Goal: Book appointment/travel/reservation

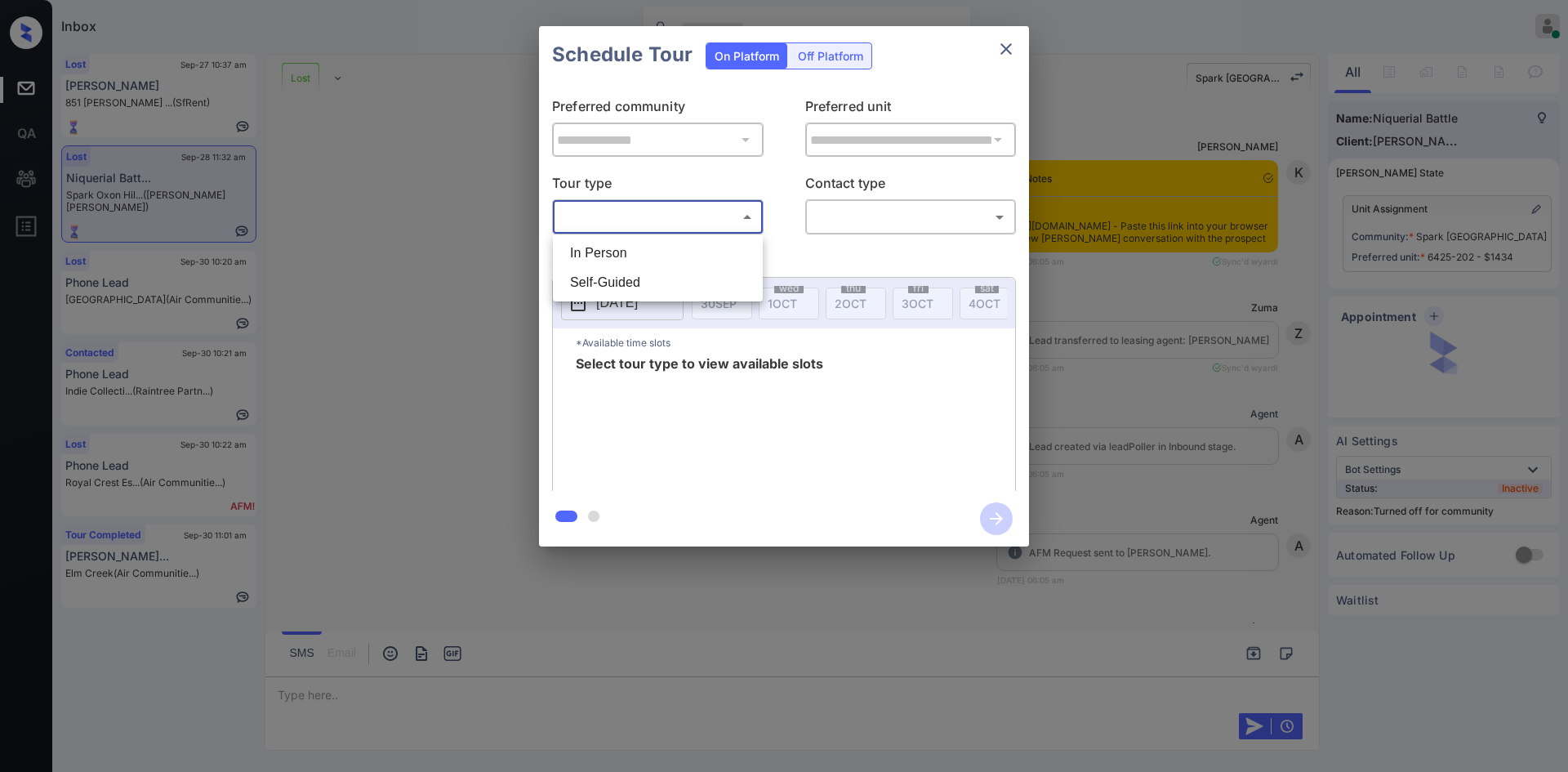
click at [657, 243] on li "In Person" at bounding box center [658, 253] width 201 height 29
type input "********"
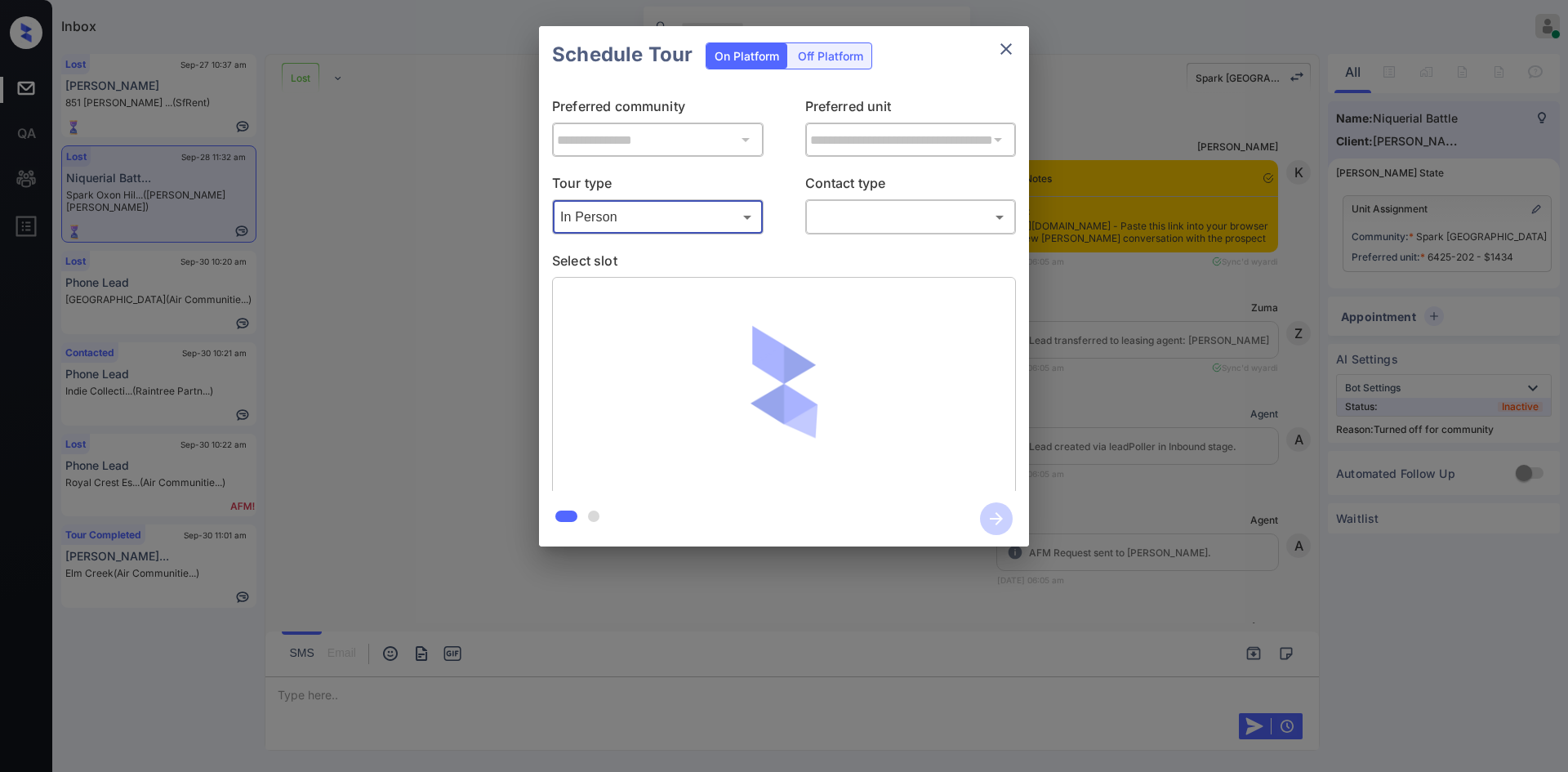
scroll to position [5075, 0]
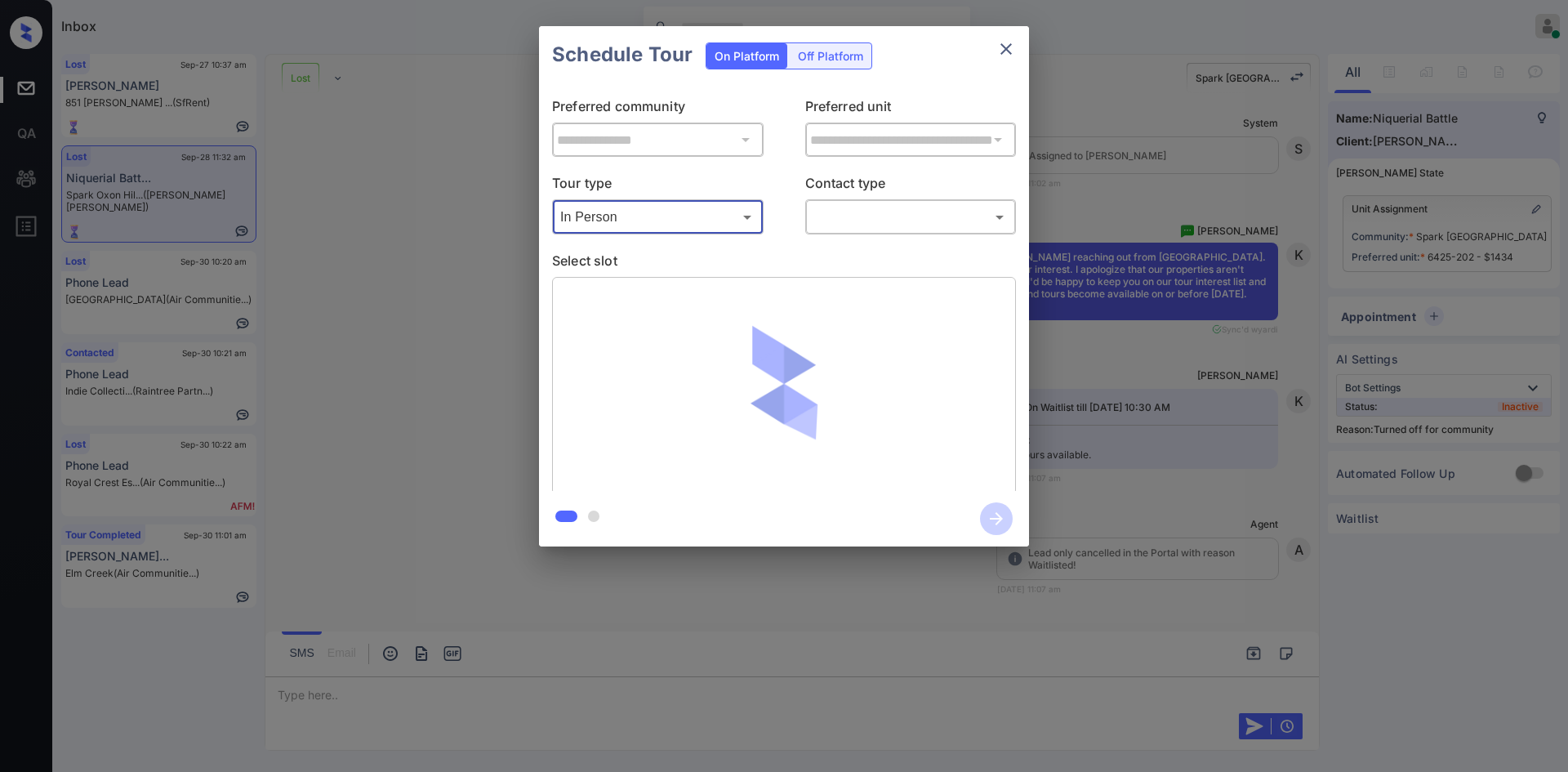
click at [859, 219] on body "Inbox Ajaya G Online Set yourself offline Set yourself on break Profile Switch …" at bounding box center [784, 386] width 1568 height 772
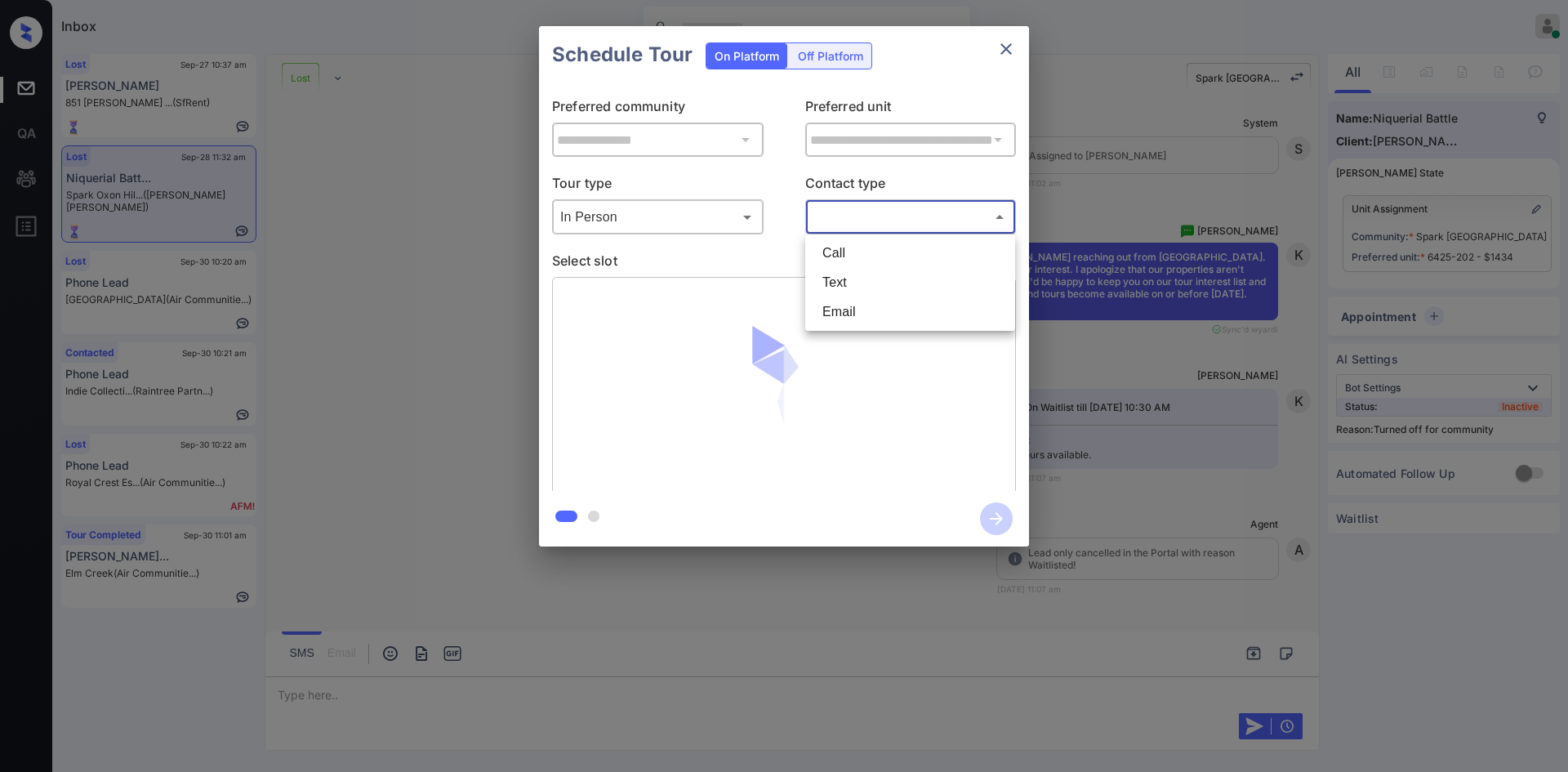
click at [829, 290] on li "Text" at bounding box center [910, 283] width 201 height 29
type input "****"
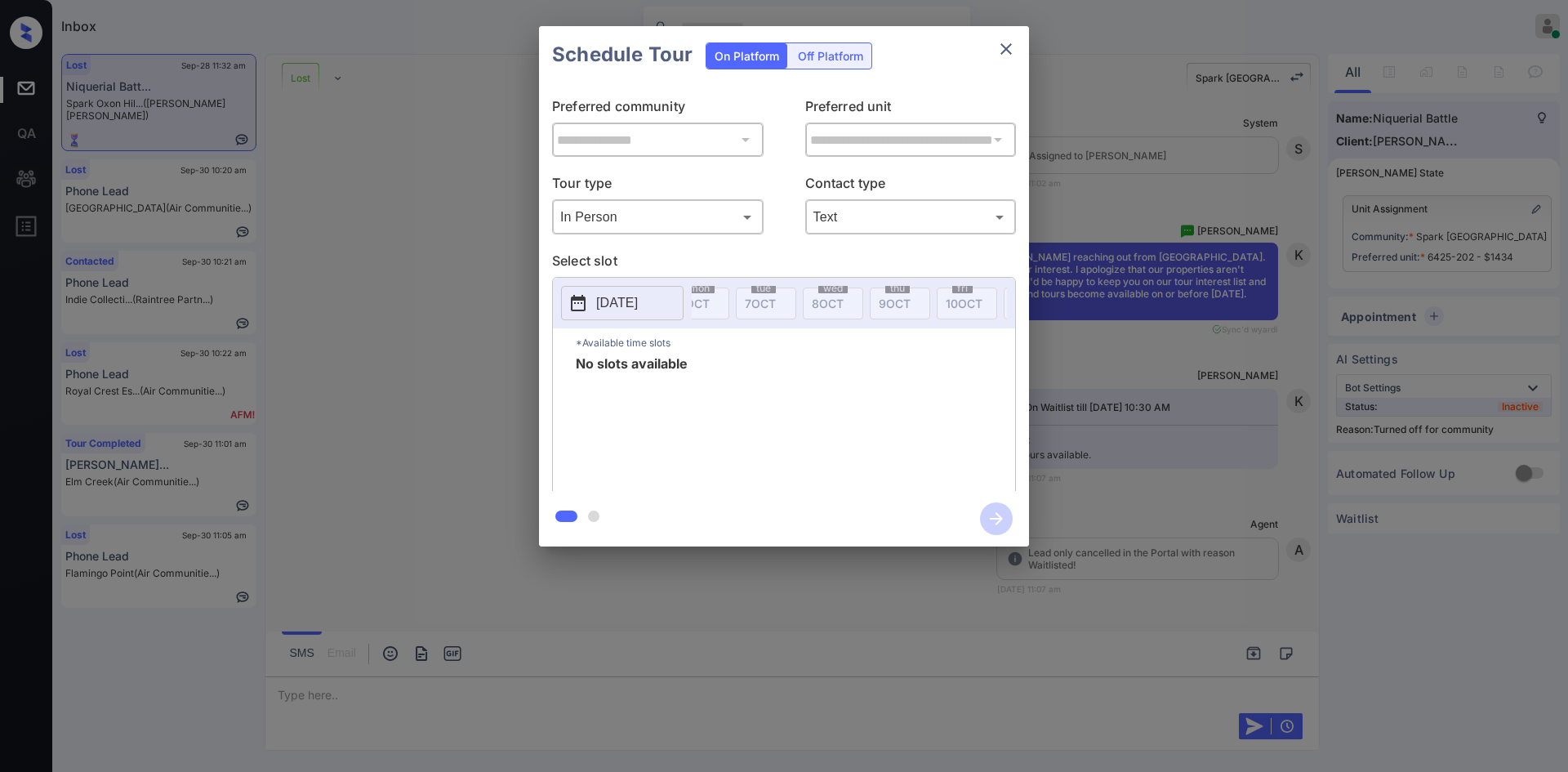
scroll to position [0, 490]
click at [1016, 46] on button "close" at bounding box center [1006, 49] width 33 height 33
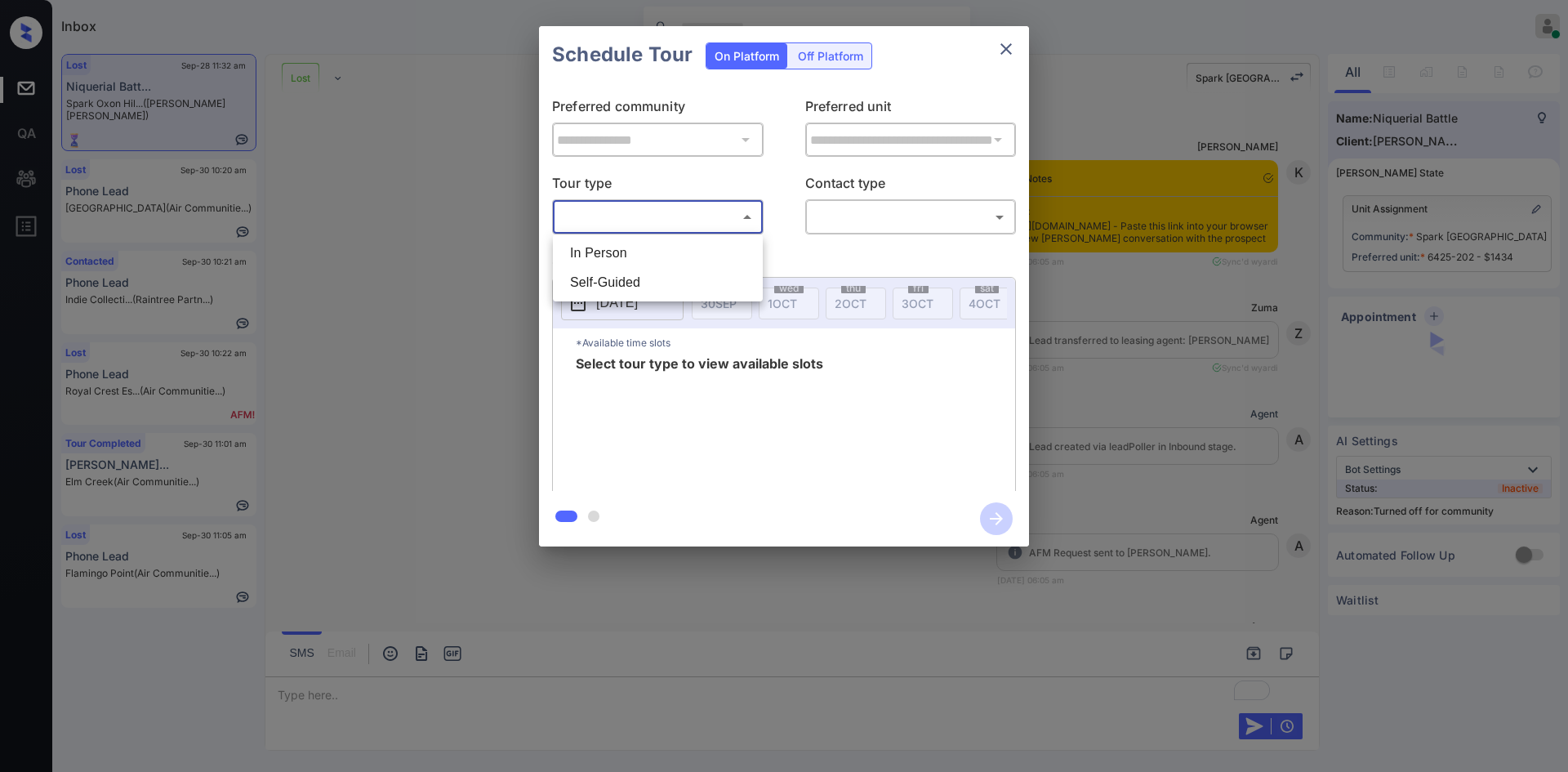
scroll to position [7007, 0]
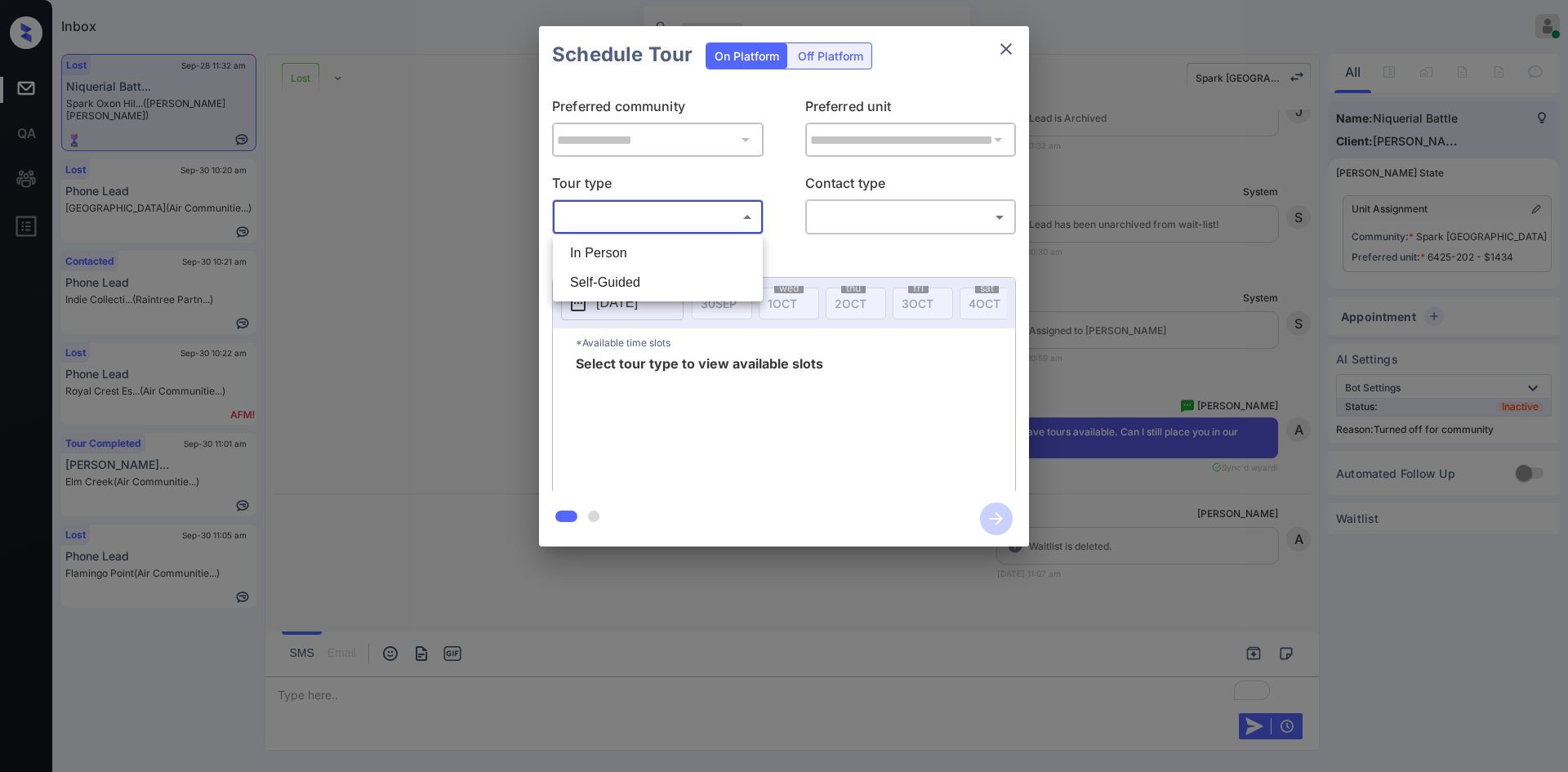
click at [999, 53] on div at bounding box center [784, 386] width 1568 height 772
click at [1001, 53] on icon "close" at bounding box center [1006, 49] width 20 height 20
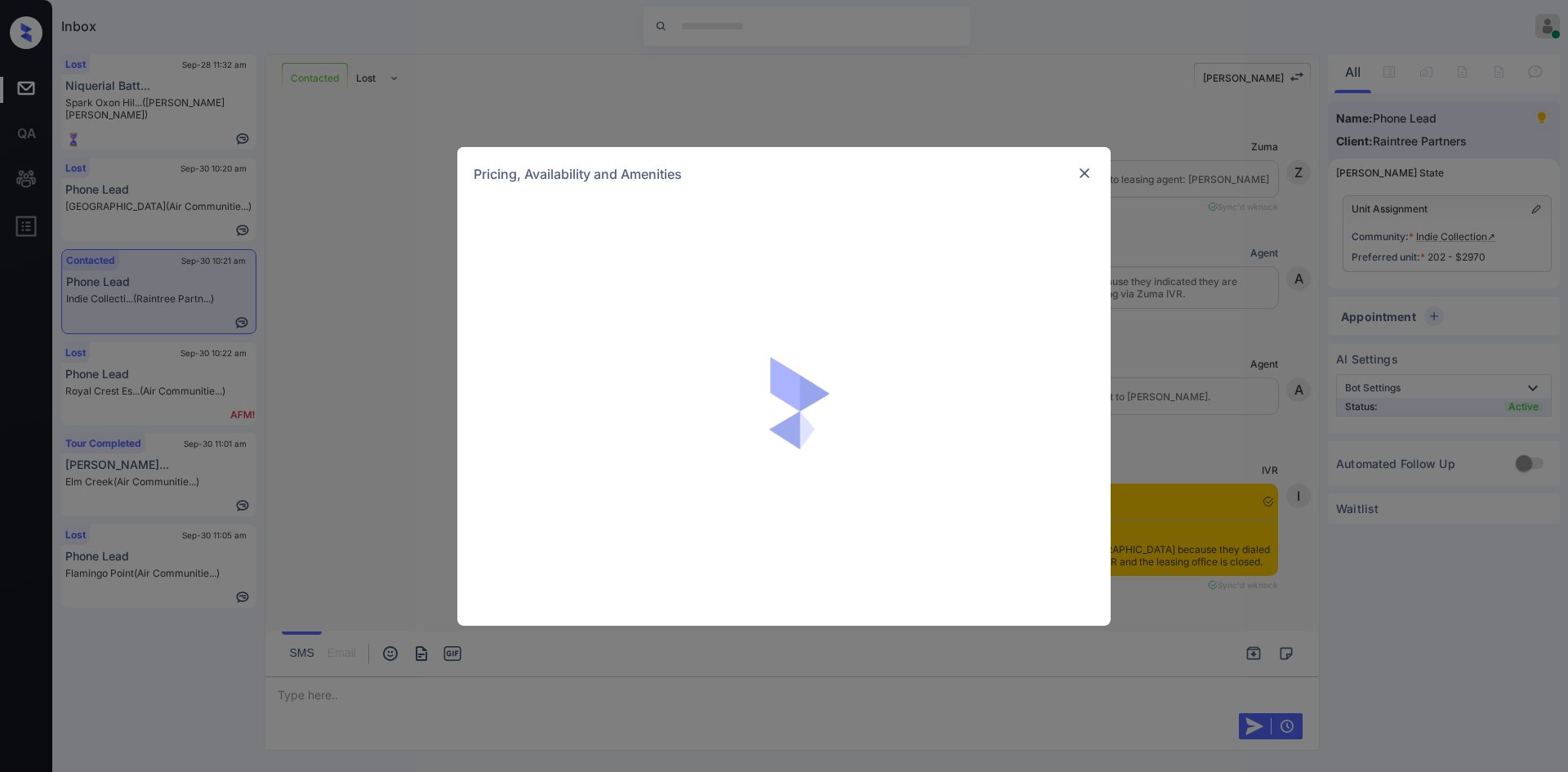
scroll to position [1581, 0]
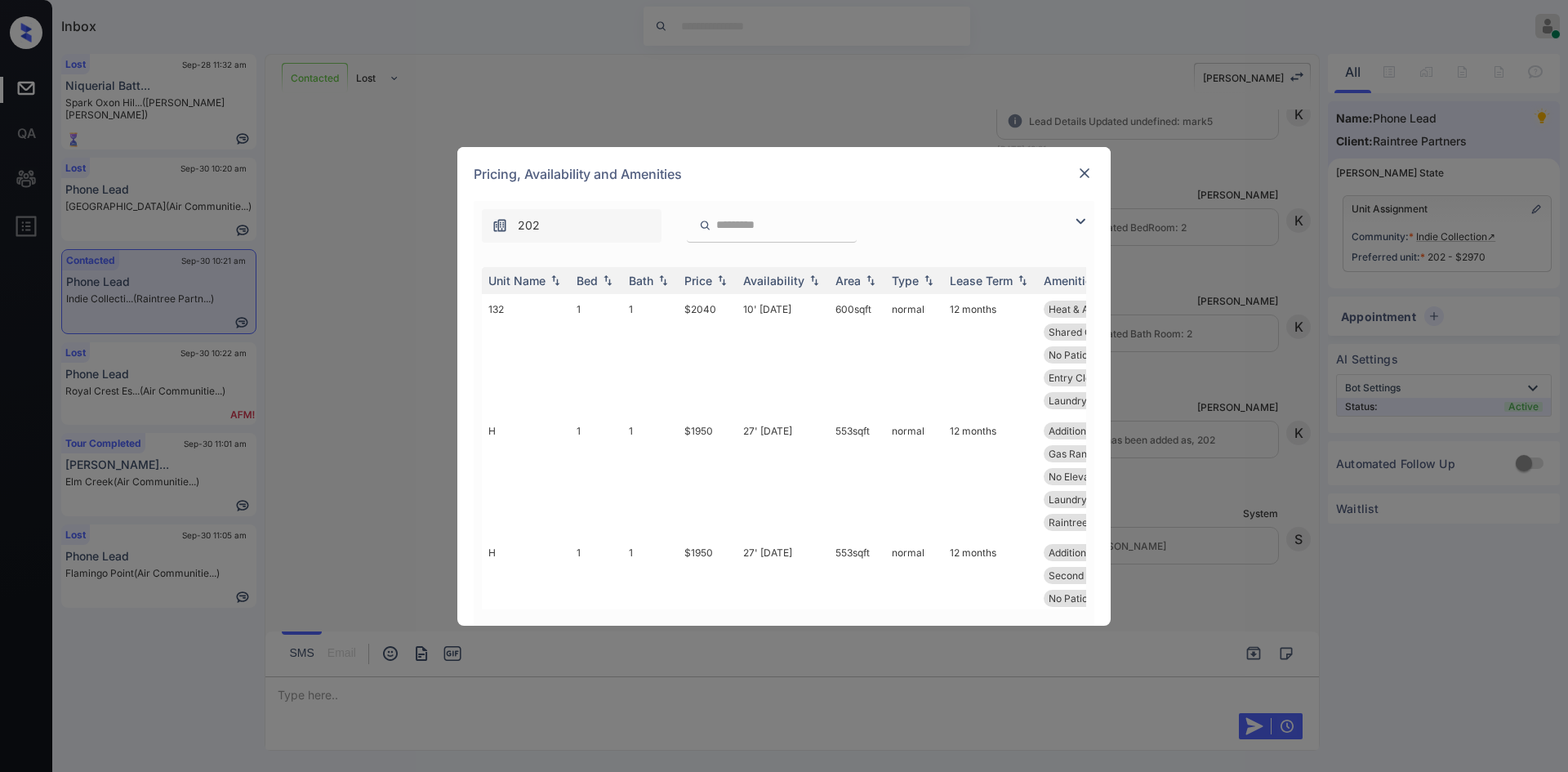
click at [1074, 221] on img at bounding box center [1080, 221] width 20 height 20
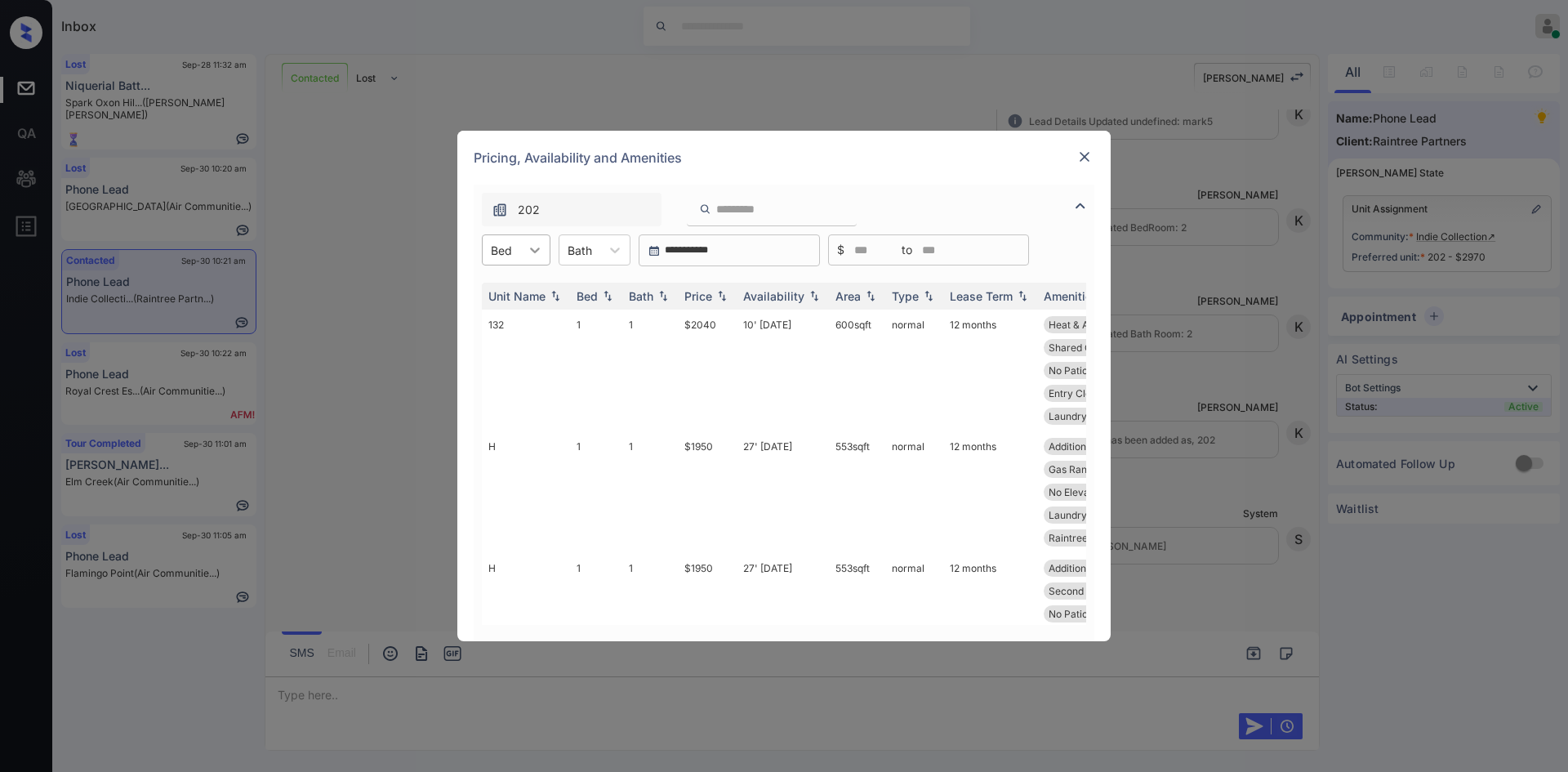
click at [538, 258] on icon at bounding box center [535, 250] width 16 height 16
click at [523, 314] on div "2" at bounding box center [516, 320] width 69 height 29
click at [618, 254] on icon at bounding box center [625, 250] width 16 height 16
click at [598, 308] on div "2" at bounding box center [604, 320] width 71 height 29
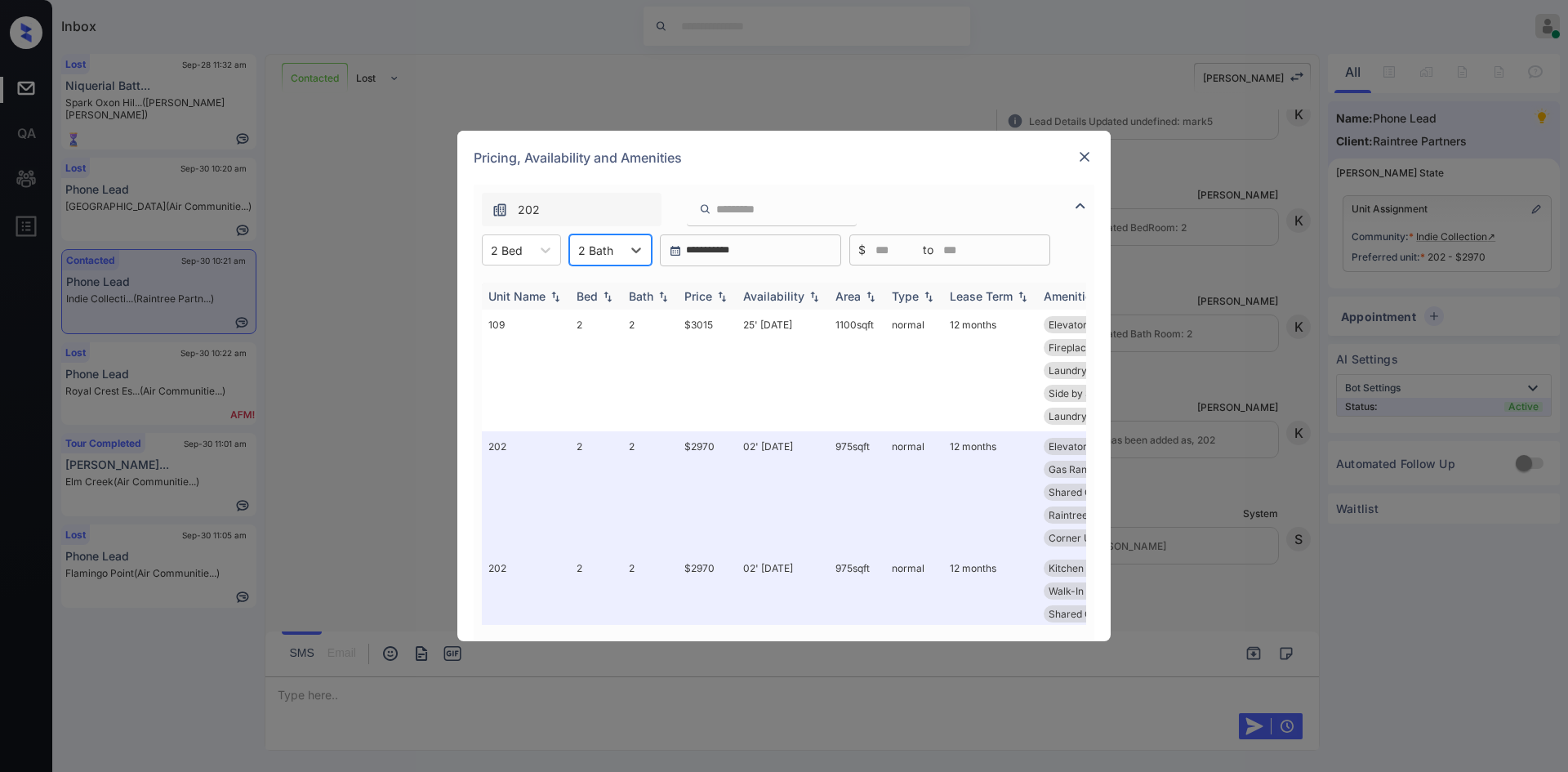
click at [704, 296] on div "Price" at bounding box center [698, 296] width 28 height 14
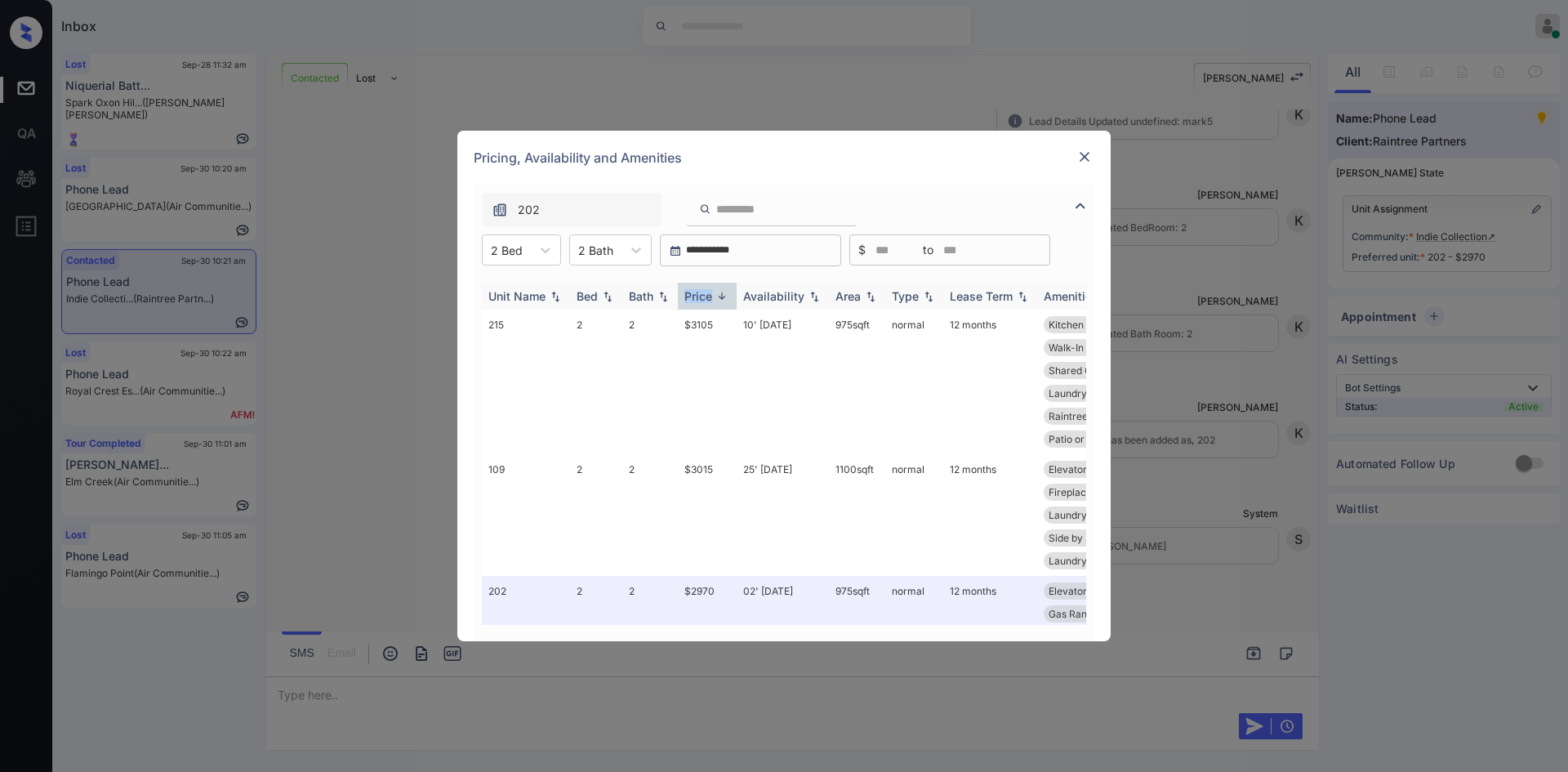
click at [708, 296] on div "Price" at bounding box center [698, 296] width 28 height 14
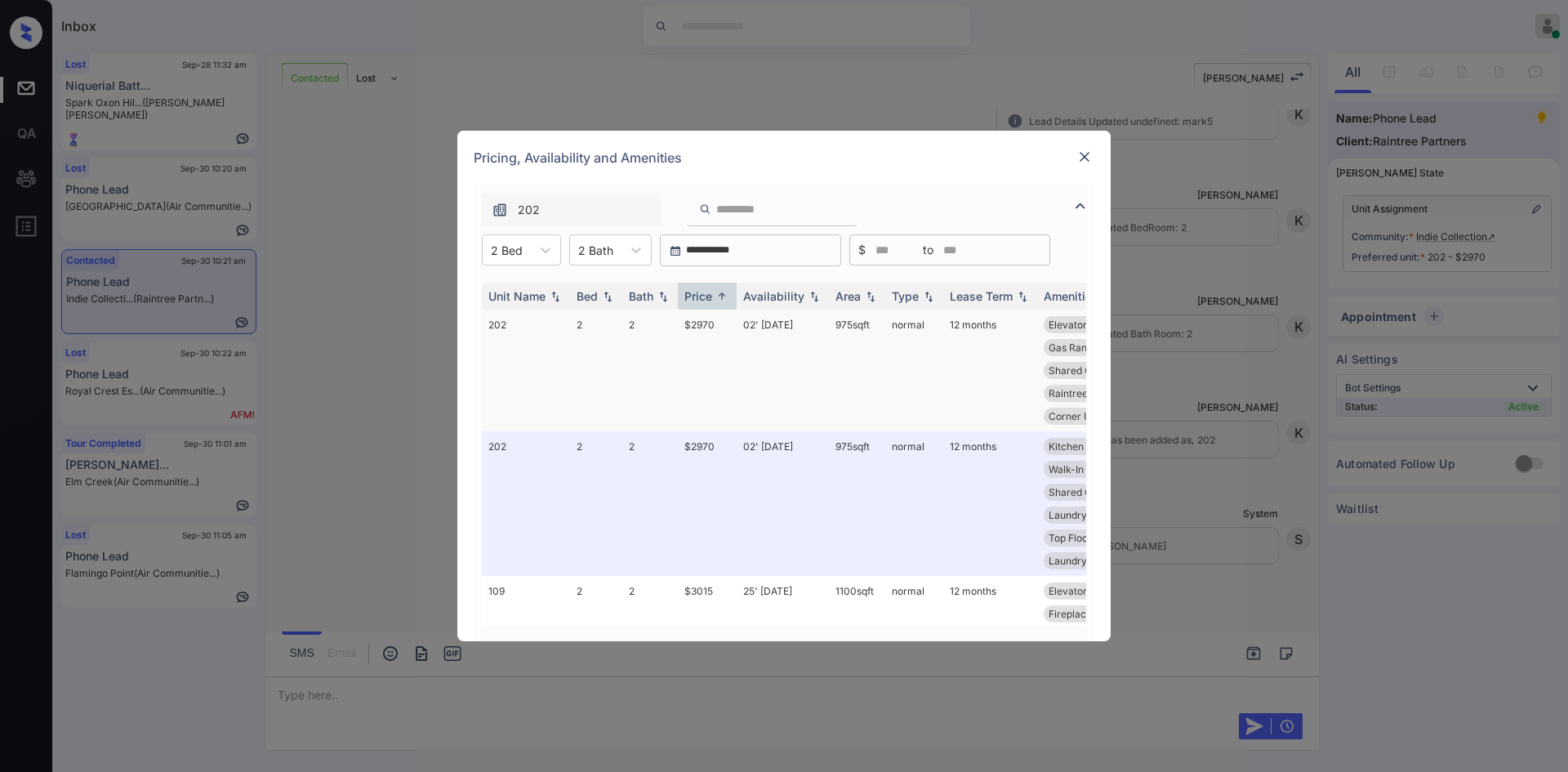
click at [769, 325] on td "02' Oct 25" at bounding box center [782, 370] width 92 height 121
click at [771, 325] on td "02' Oct 25" at bounding box center [782, 370] width 92 height 121
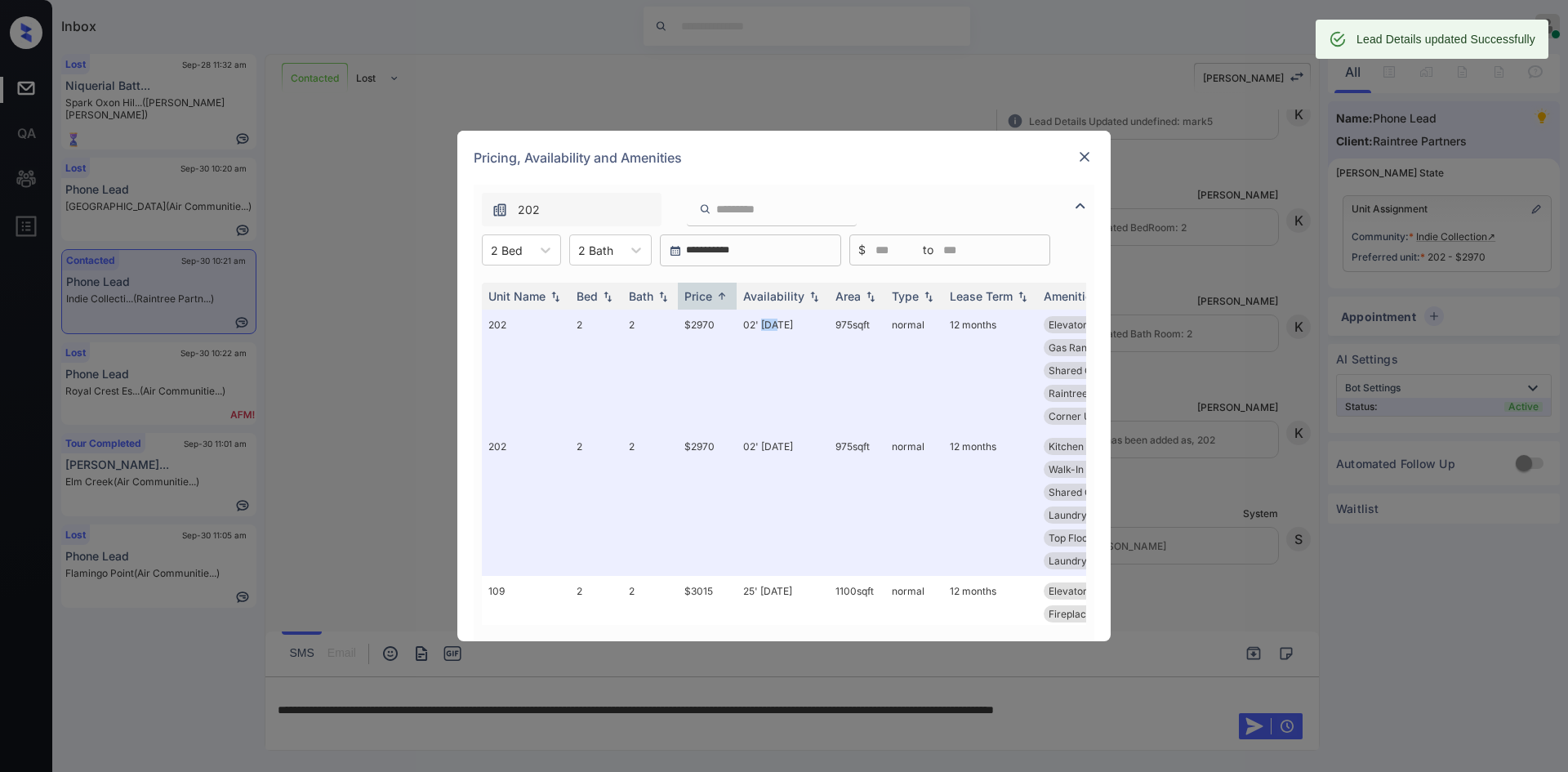
click at [1081, 160] on img at bounding box center [1084, 157] width 16 height 16
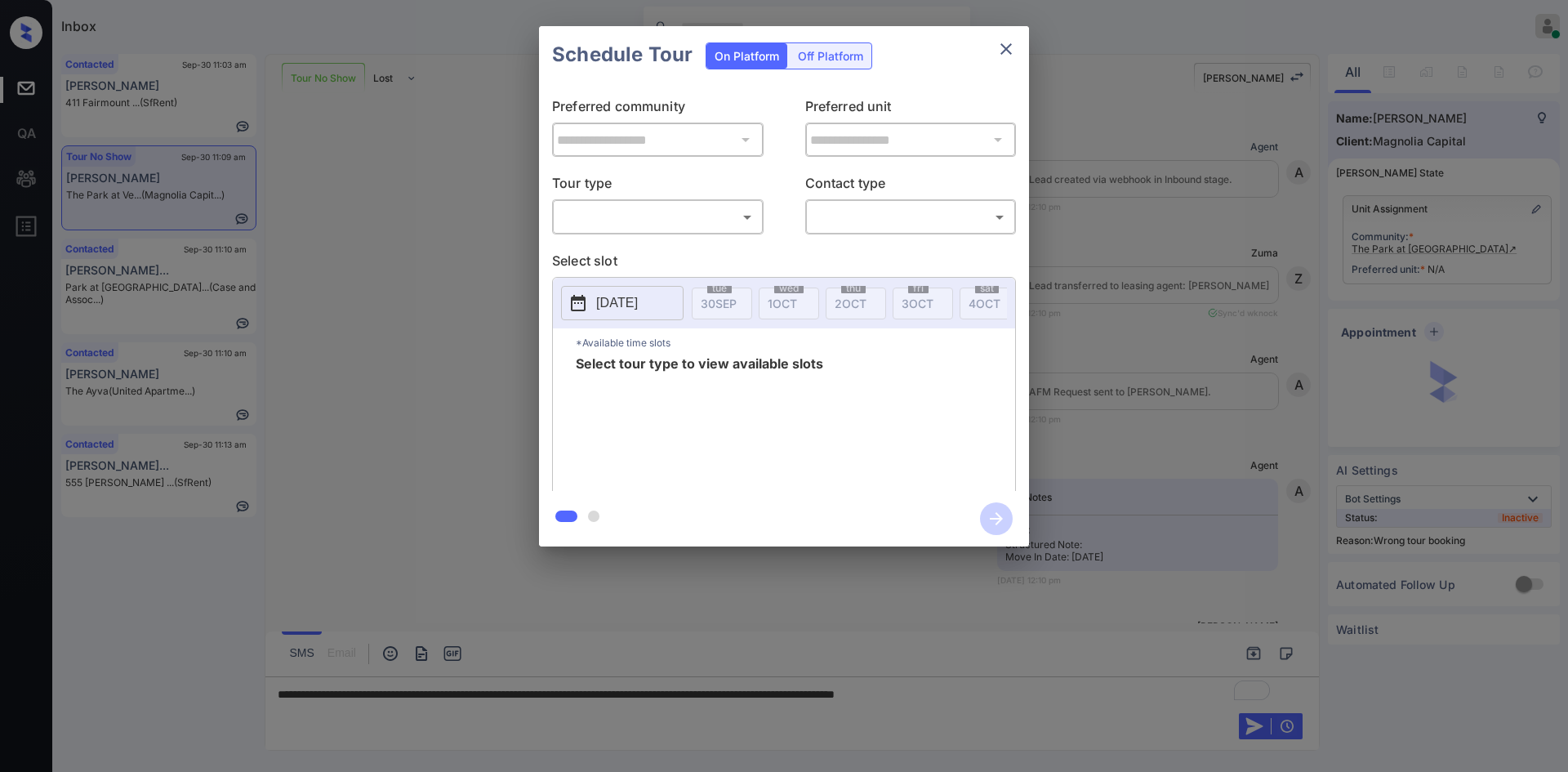
click at [742, 233] on div "​ ​" at bounding box center [658, 216] width 212 height 35
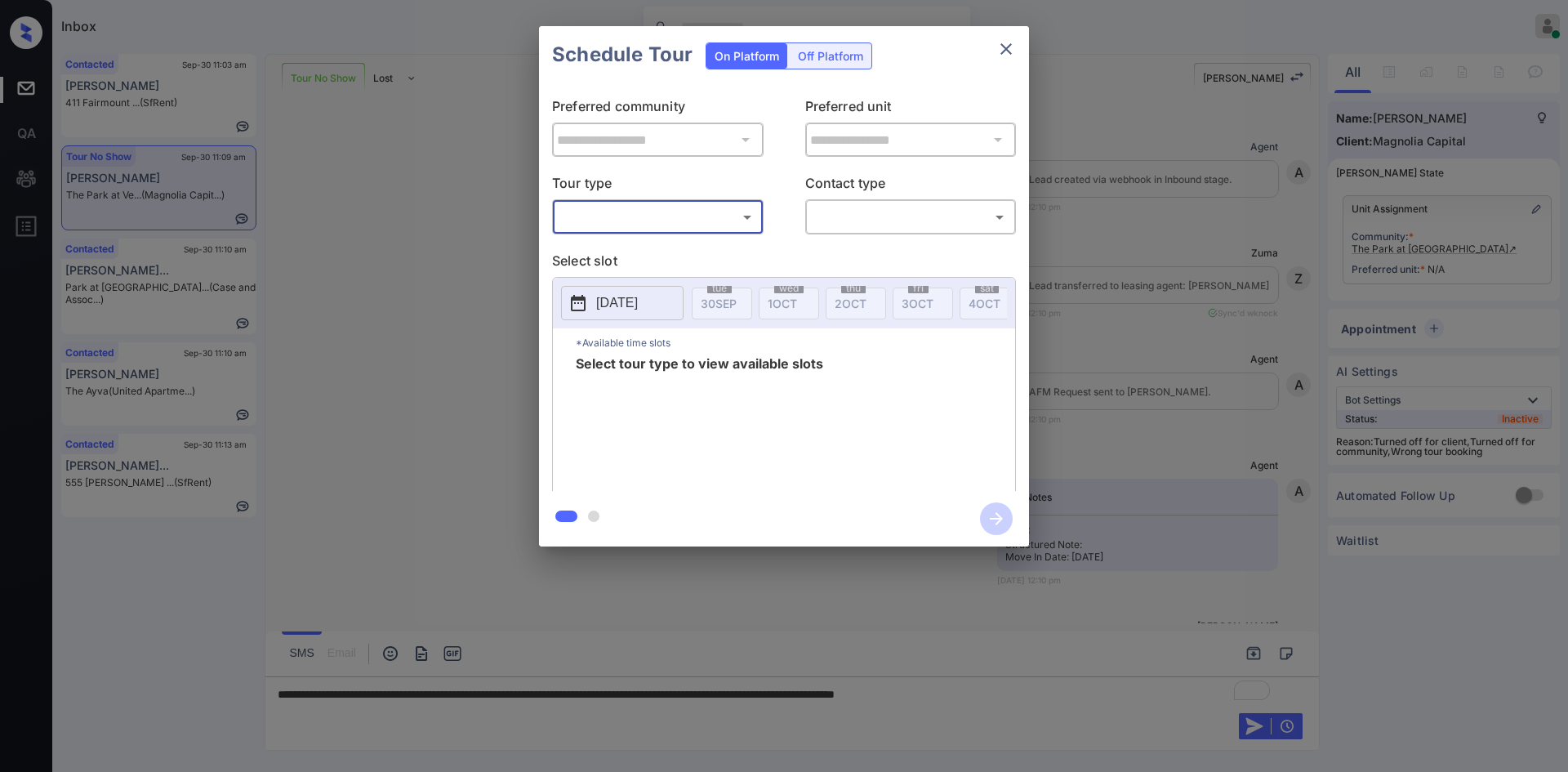
scroll to position [10958, 0]
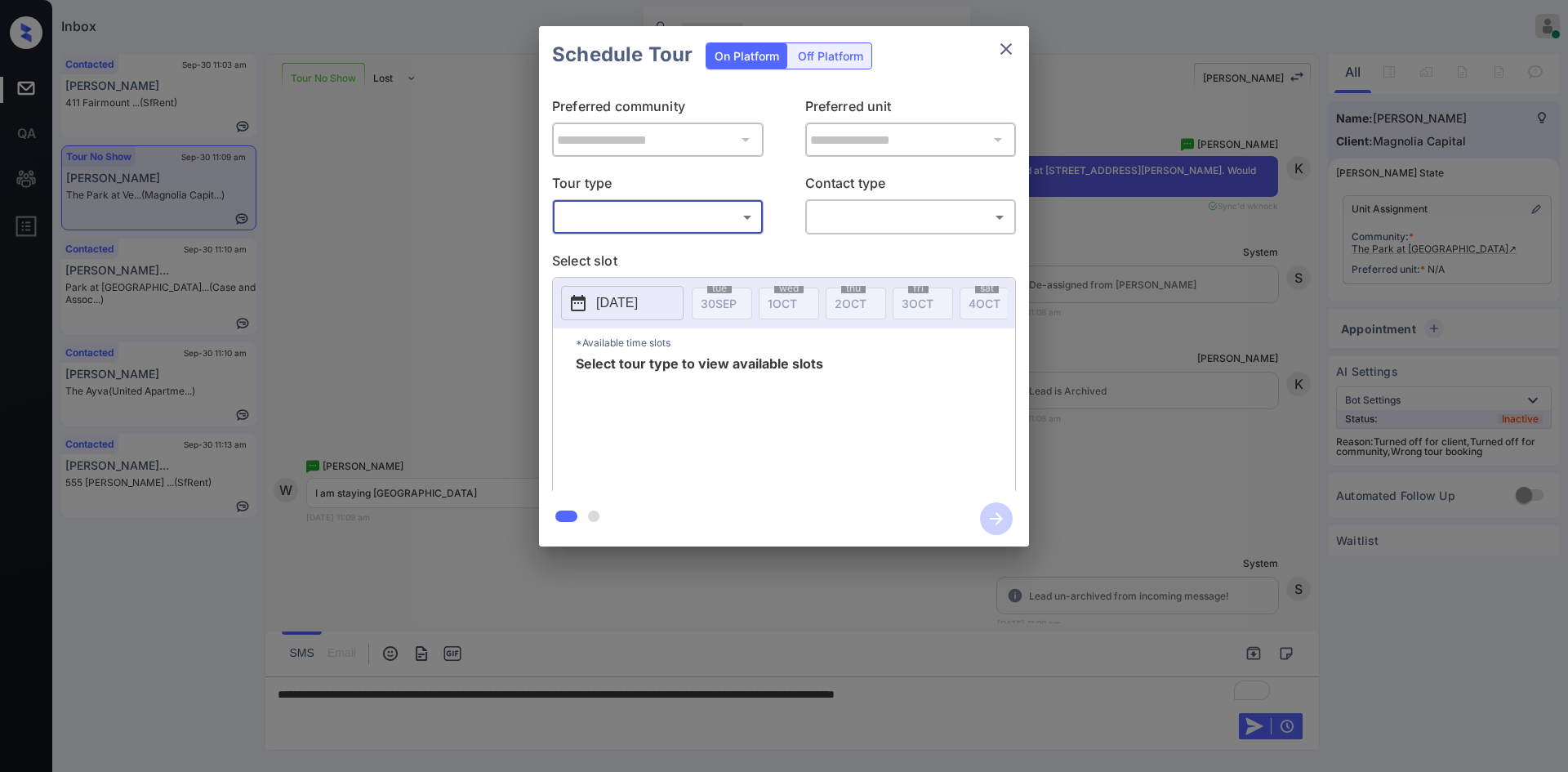
click at [733, 219] on body "Inbox Ajaya G Online Set yourself offline Set yourself on break Profile Switch …" at bounding box center [784, 386] width 1568 height 772
click at [1012, 42] on div at bounding box center [784, 386] width 1568 height 772
click at [999, 52] on icon "close" at bounding box center [1006, 49] width 20 height 20
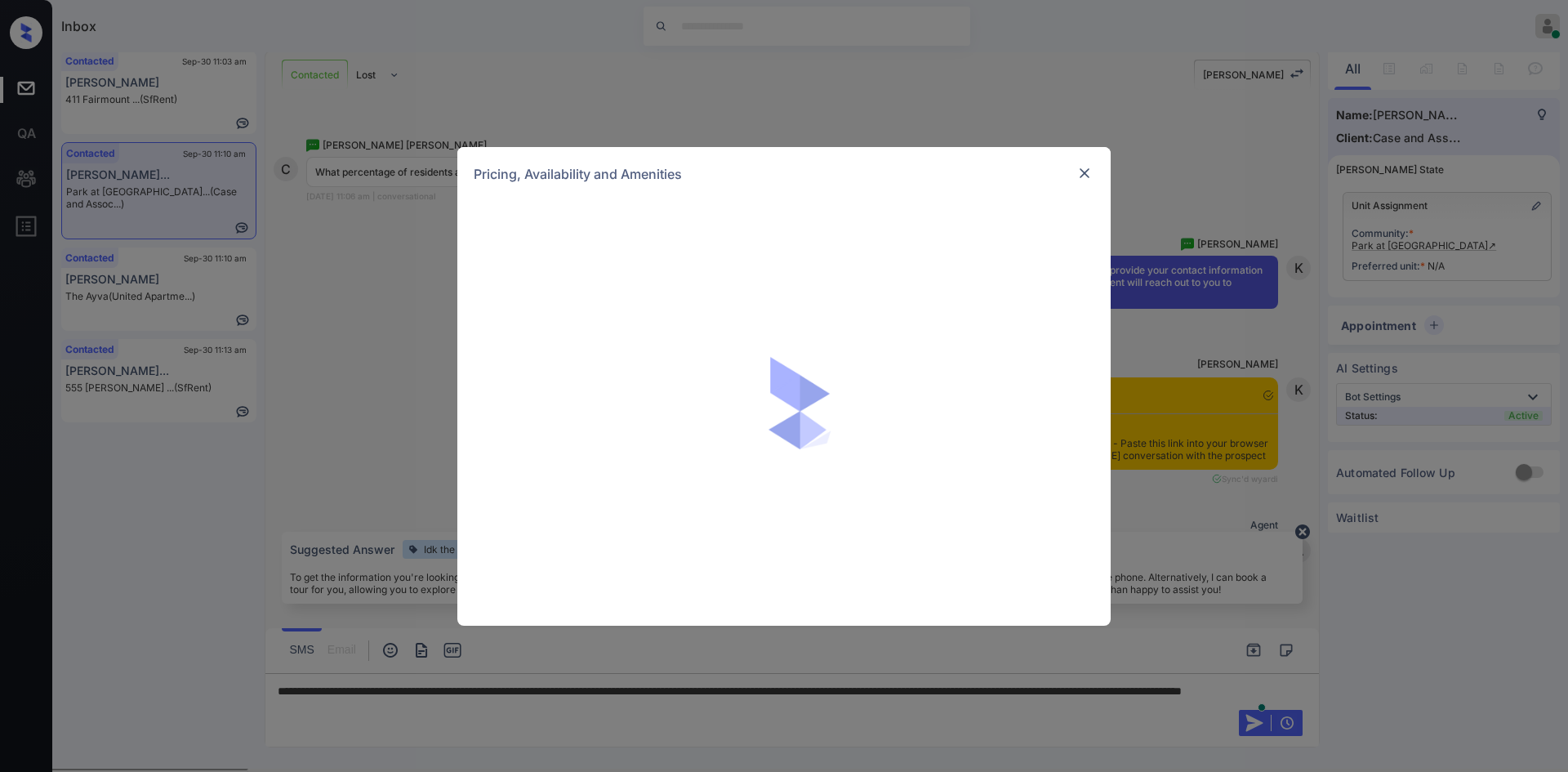
scroll to position [7844, 0]
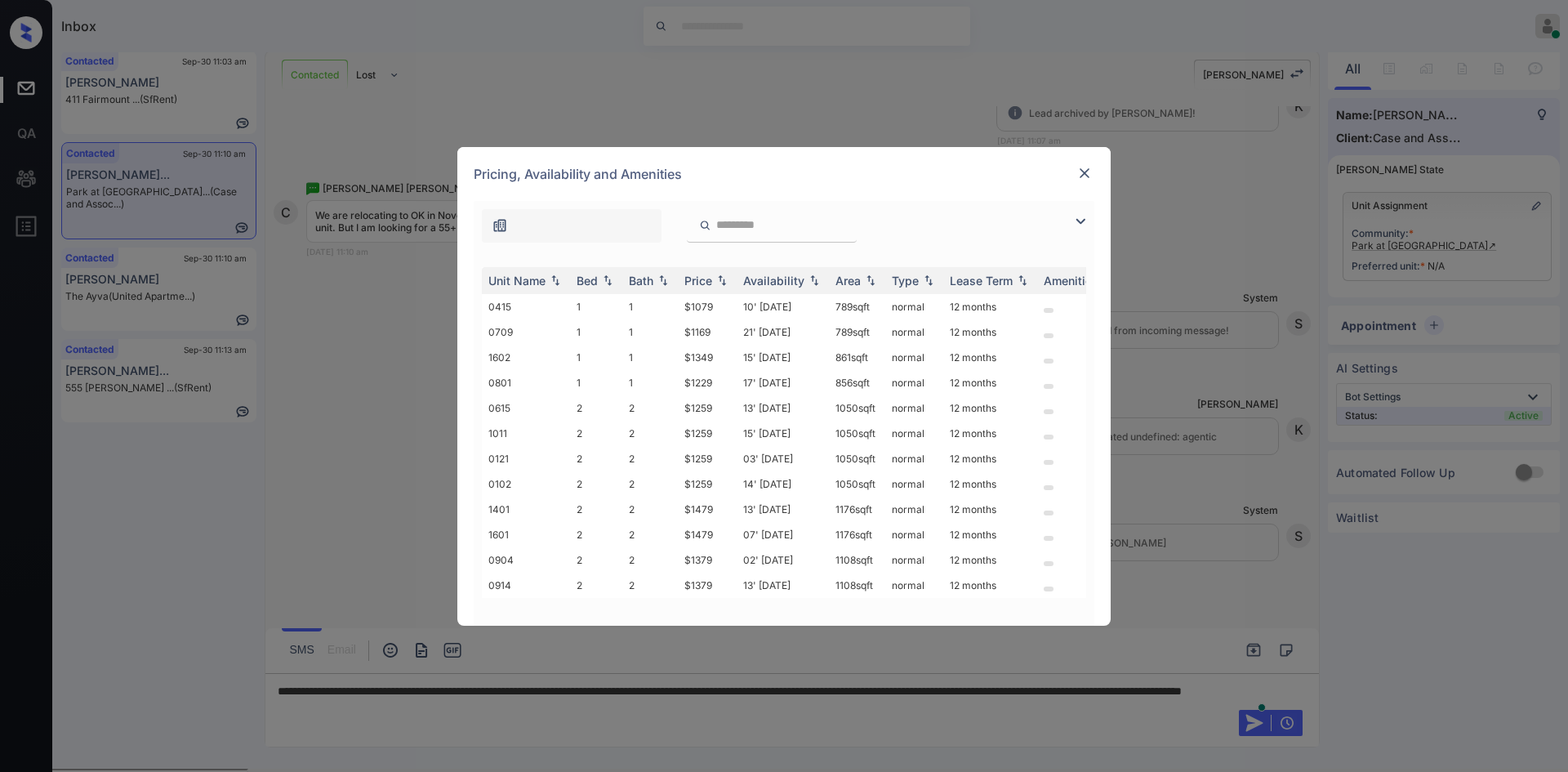
click at [1074, 221] on img at bounding box center [1080, 221] width 20 height 20
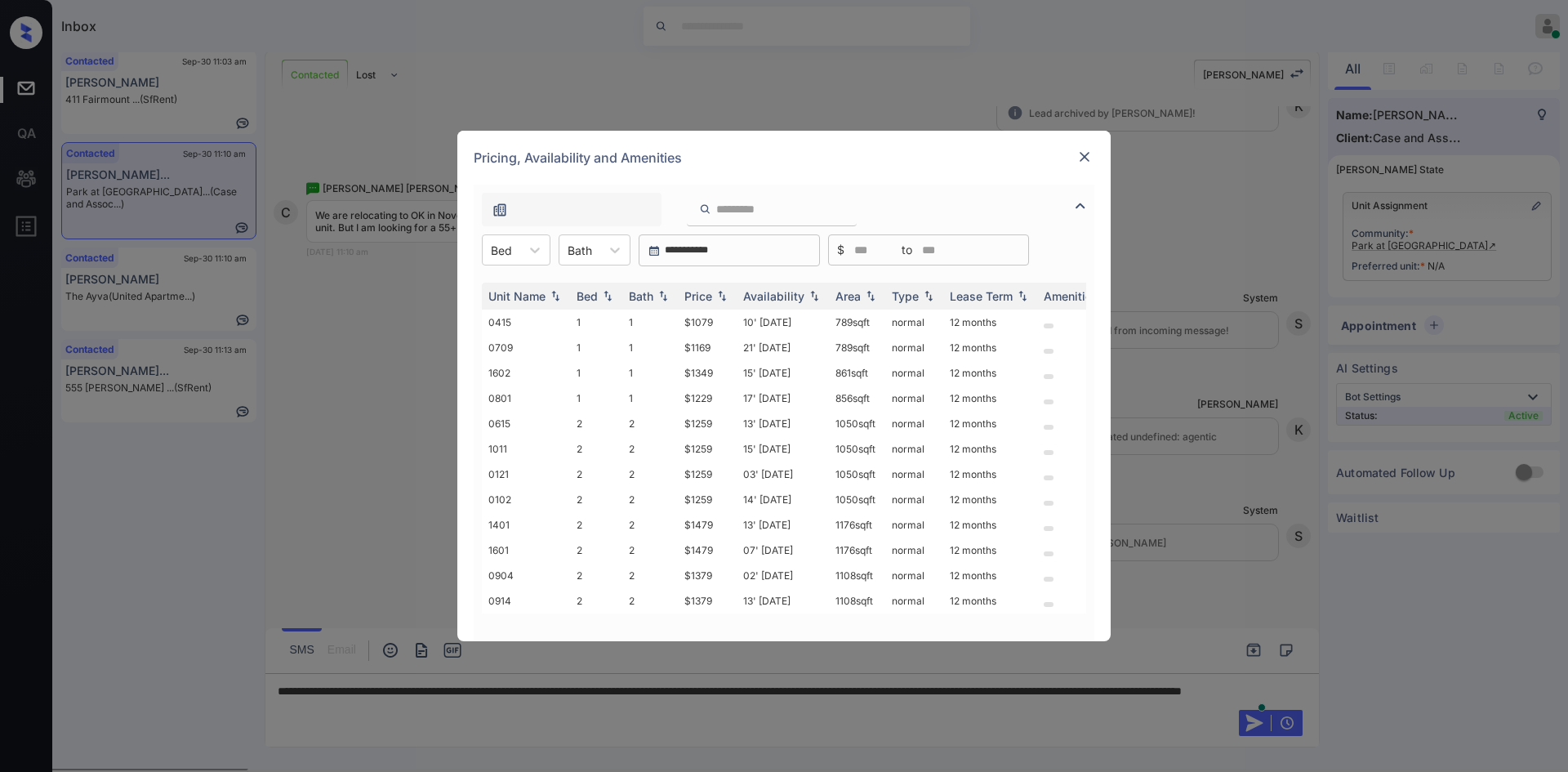
drag, startPoint x: 516, startPoint y: 258, endPoint x: 524, endPoint y: 270, distance: 14.4
click at [516, 257] on div "Bed" at bounding box center [501, 251] width 38 height 24
click at [507, 320] on div "2" at bounding box center [516, 320] width 69 height 29
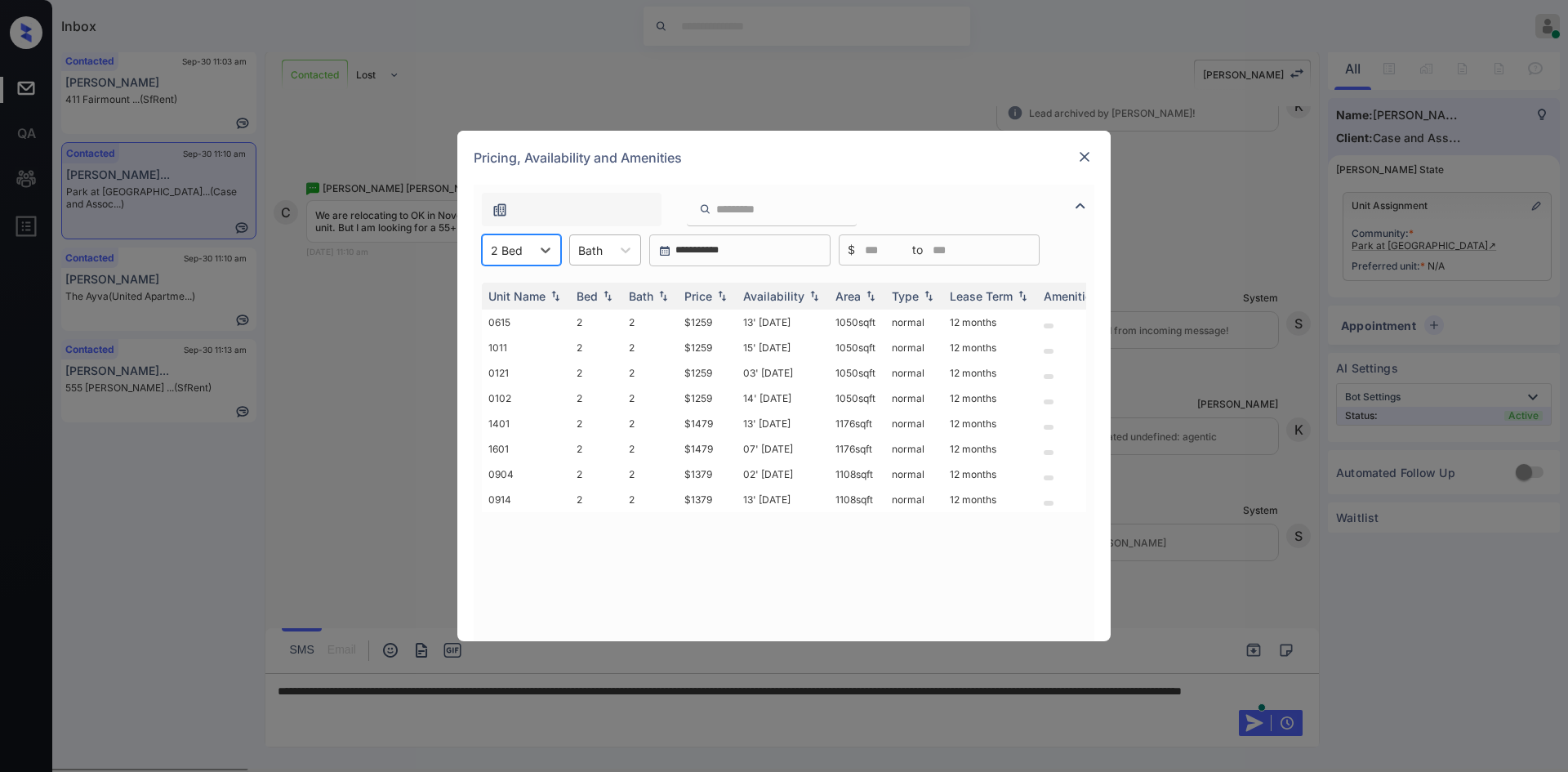
click at [599, 251] on div at bounding box center [590, 251] width 24 height 17
click at [580, 312] on div "2" at bounding box center [604, 320] width 71 height 29
click at [598, 259] on div "2 Bath" at bounding box center [596, 251] width 52 height 24
click at [597, 294] on div "1" at bounding box center [610, 290] width 83 height 29
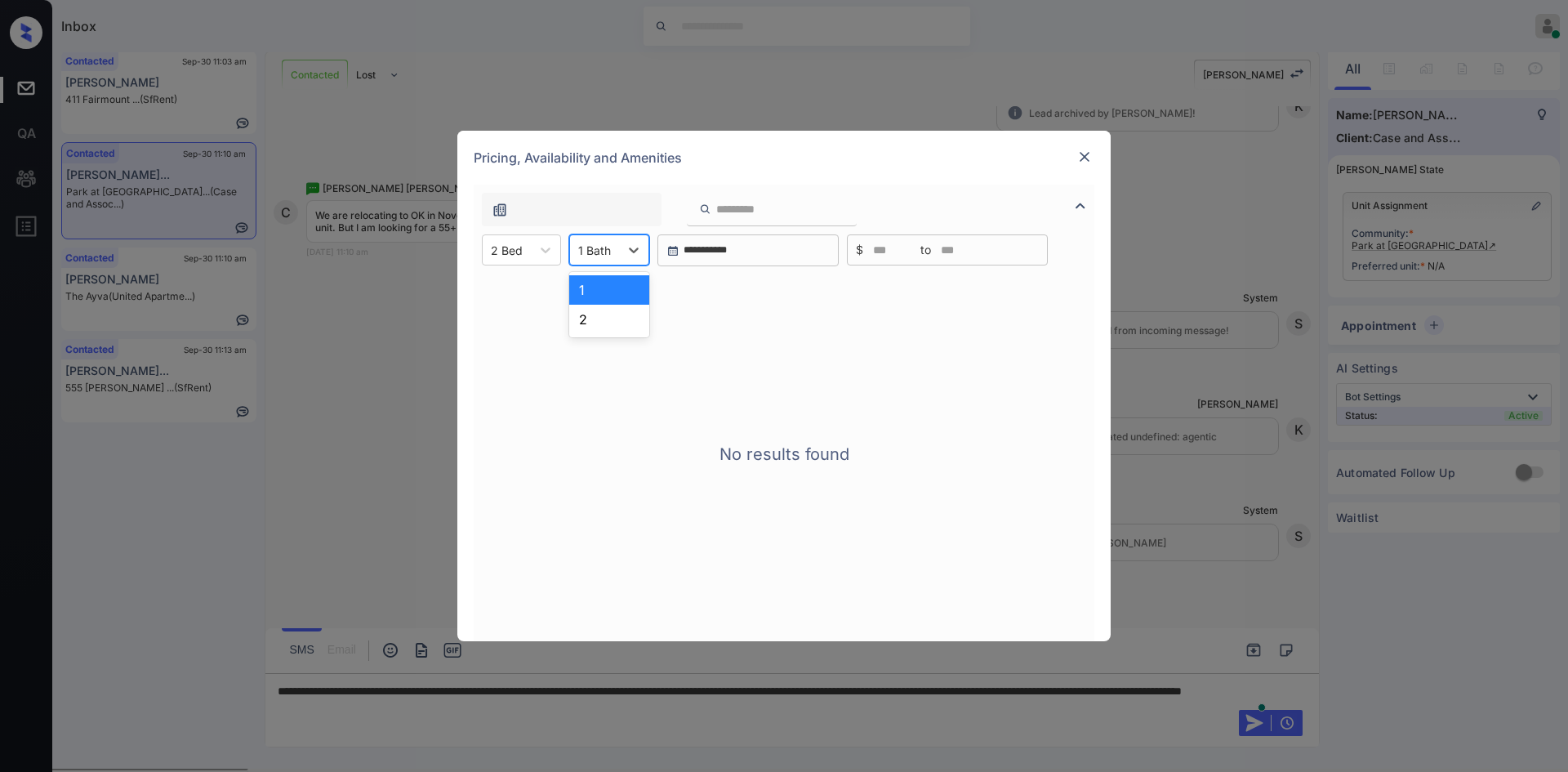
click at [599, 254] on div at bounding box center [594, 251] width 33 height 17
click at [603, 322] on div "2" at bounding box center [609, 320] width 80 height 29
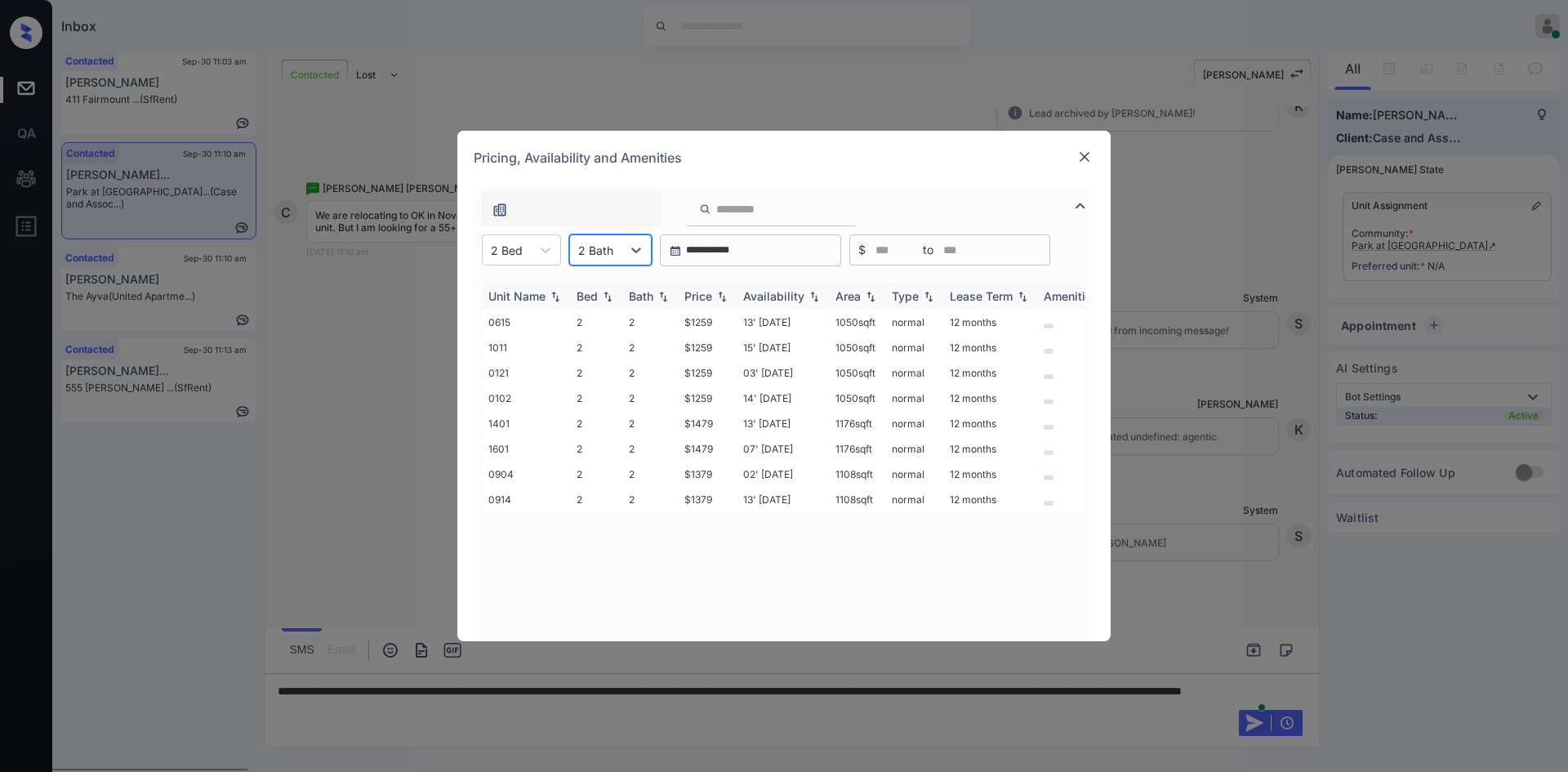
click at [692, 293] on div "Price" at bounding box center [698, 296] width 28 height 14
click at [714, 371] on td "$1259" at bounding box center [707, 372] width 59 height 25
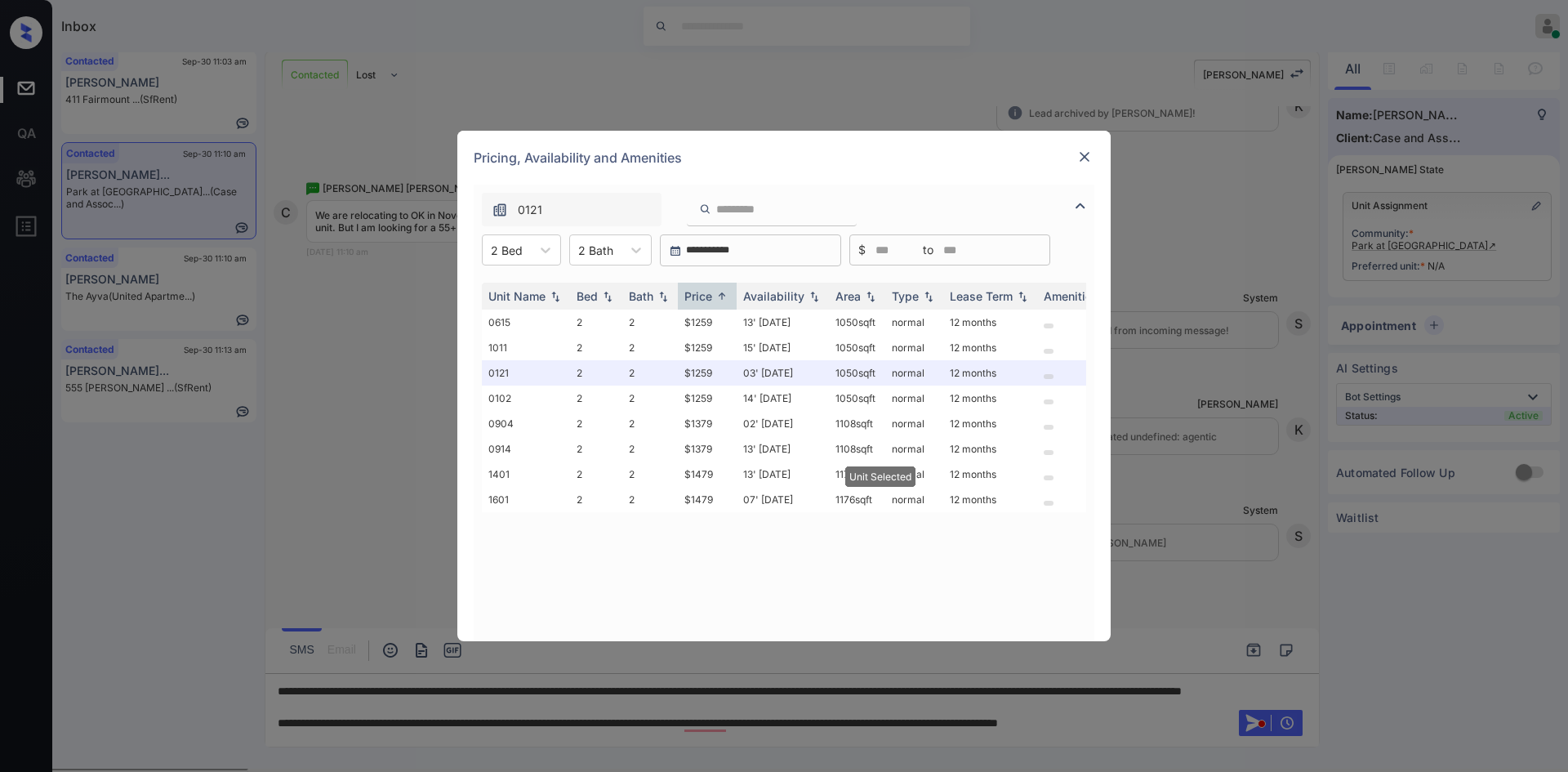
click at [1081, 153] on img at bounding box center [1084, 157] width 16 height 16
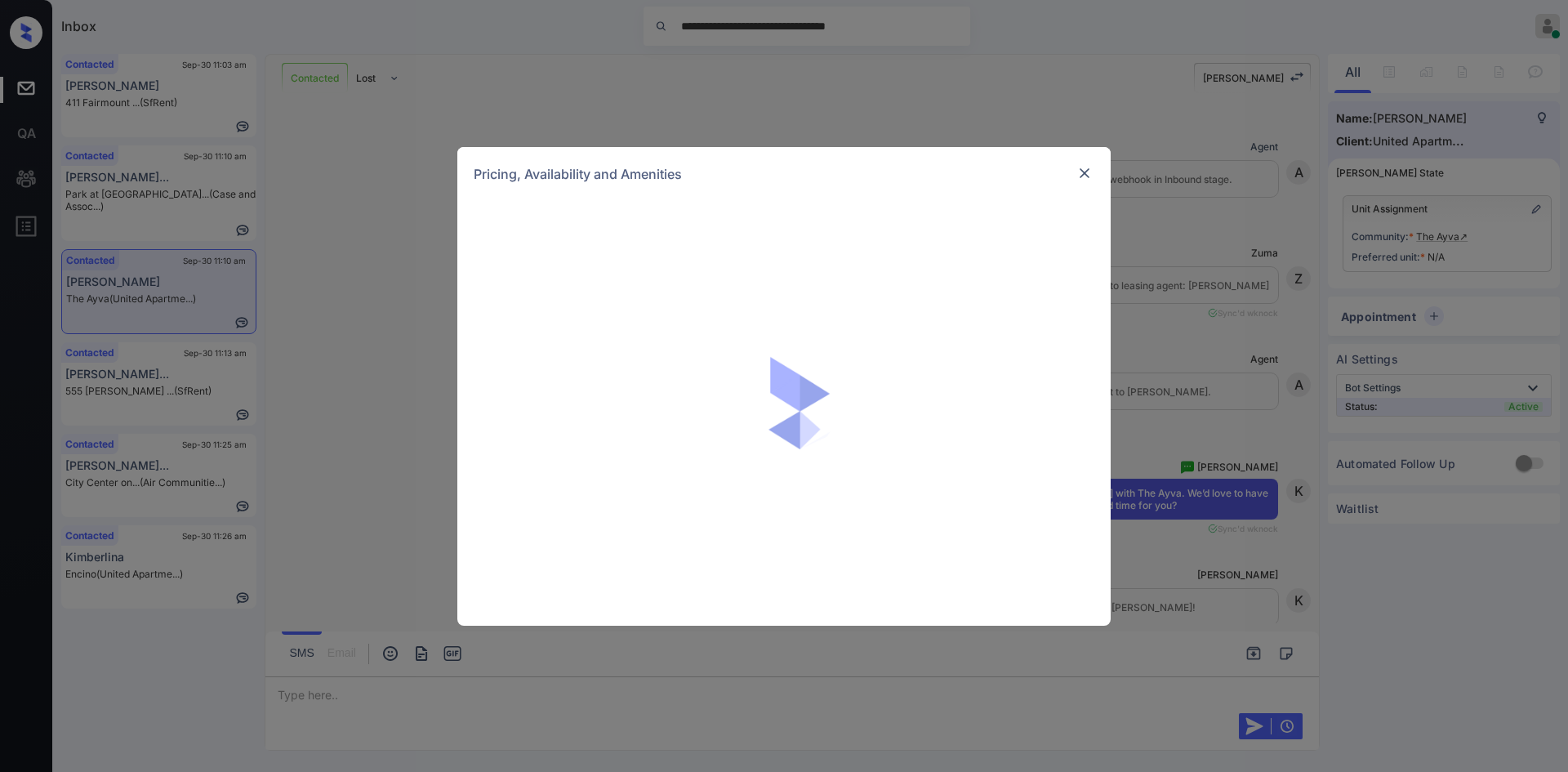
scroll to position [7844, 0]
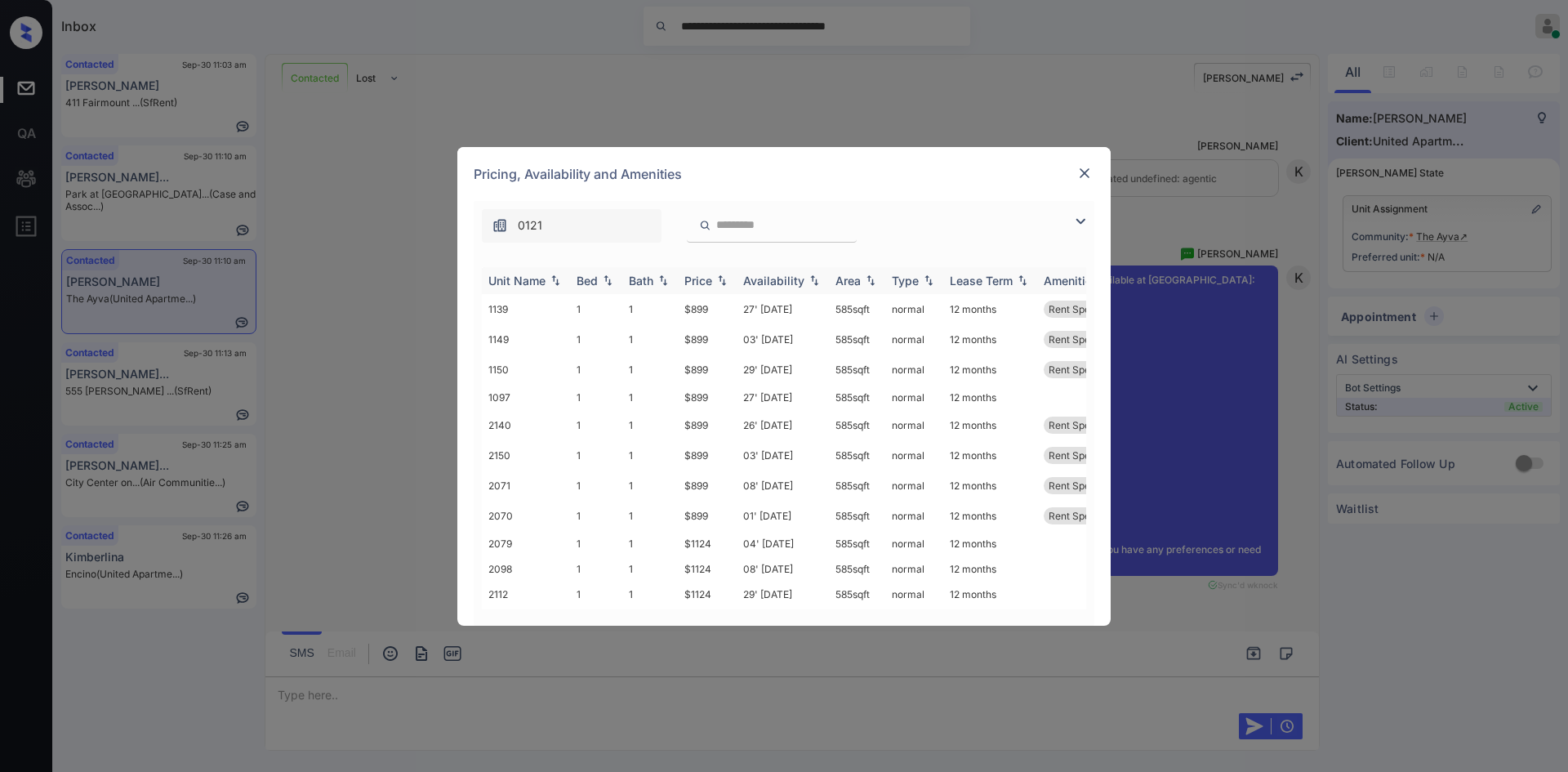
click at [707, 277] on div "Price" at bounding box center [698, 281] width 28 height 14
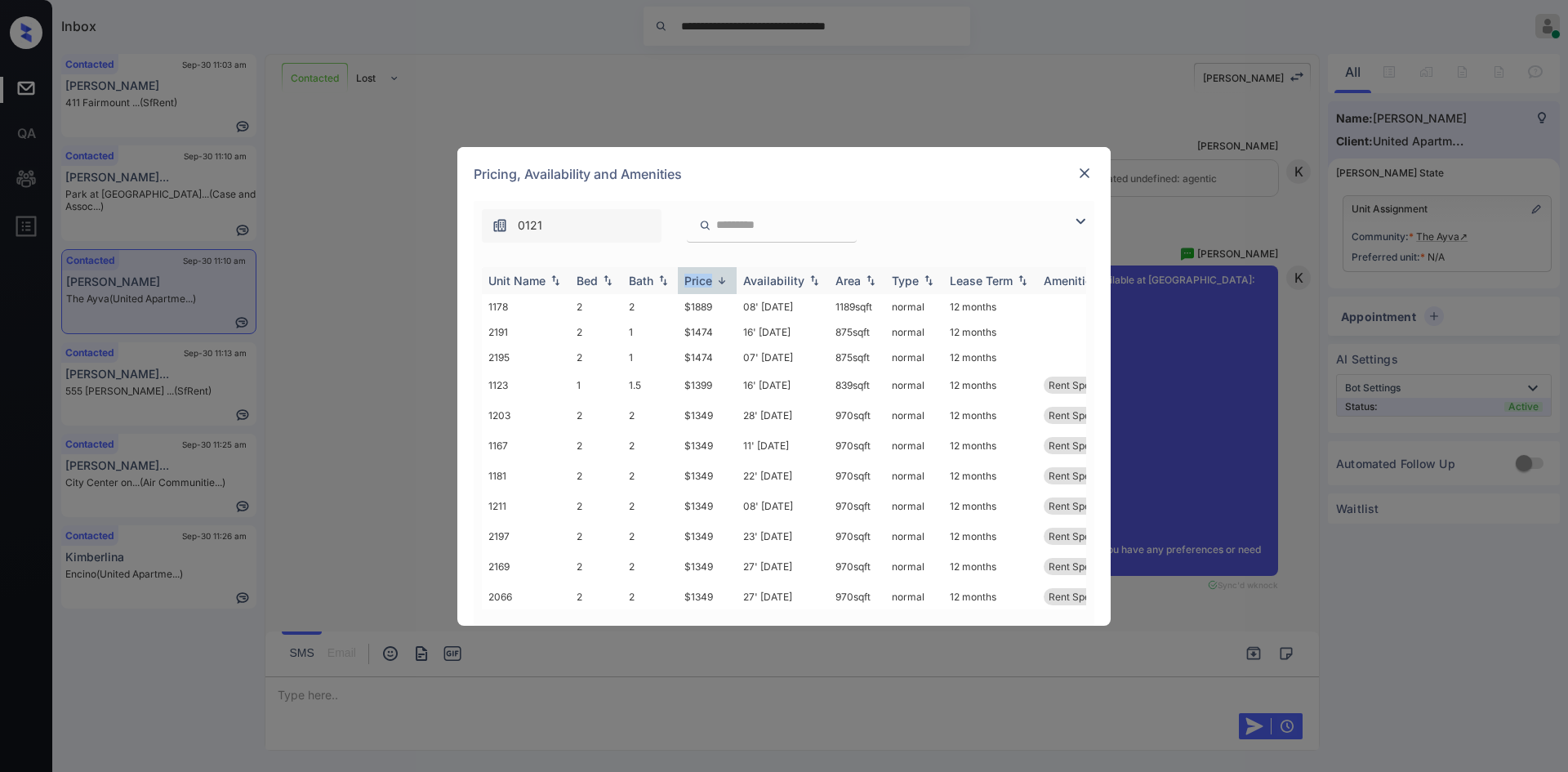
click at [707, 277] on div "Price" at bounding box center [698, 281] width 28 height 14
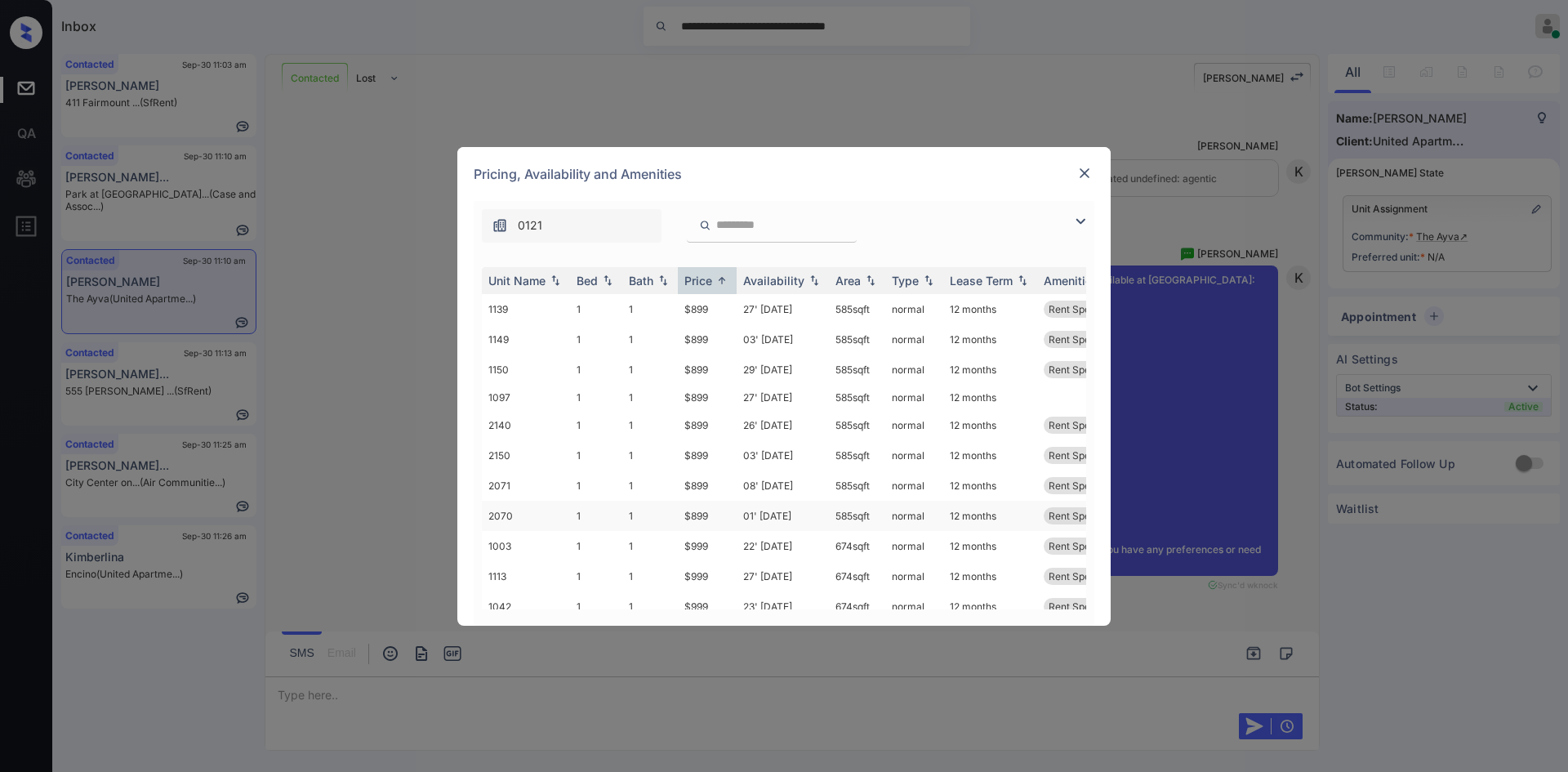
click at [493, 514] on td "2070" at bounding box center [525, 515] width 88 height 30
click at [495, 514] on td "2070" at bounding box center [525, 515] width 88 height 30
click at [525, 516] on td "2070" at bounding box center [525, 515] width 88 height 30
click at [527, 516] on td "2070" at bounding box center [525, 515] width 88 height 30
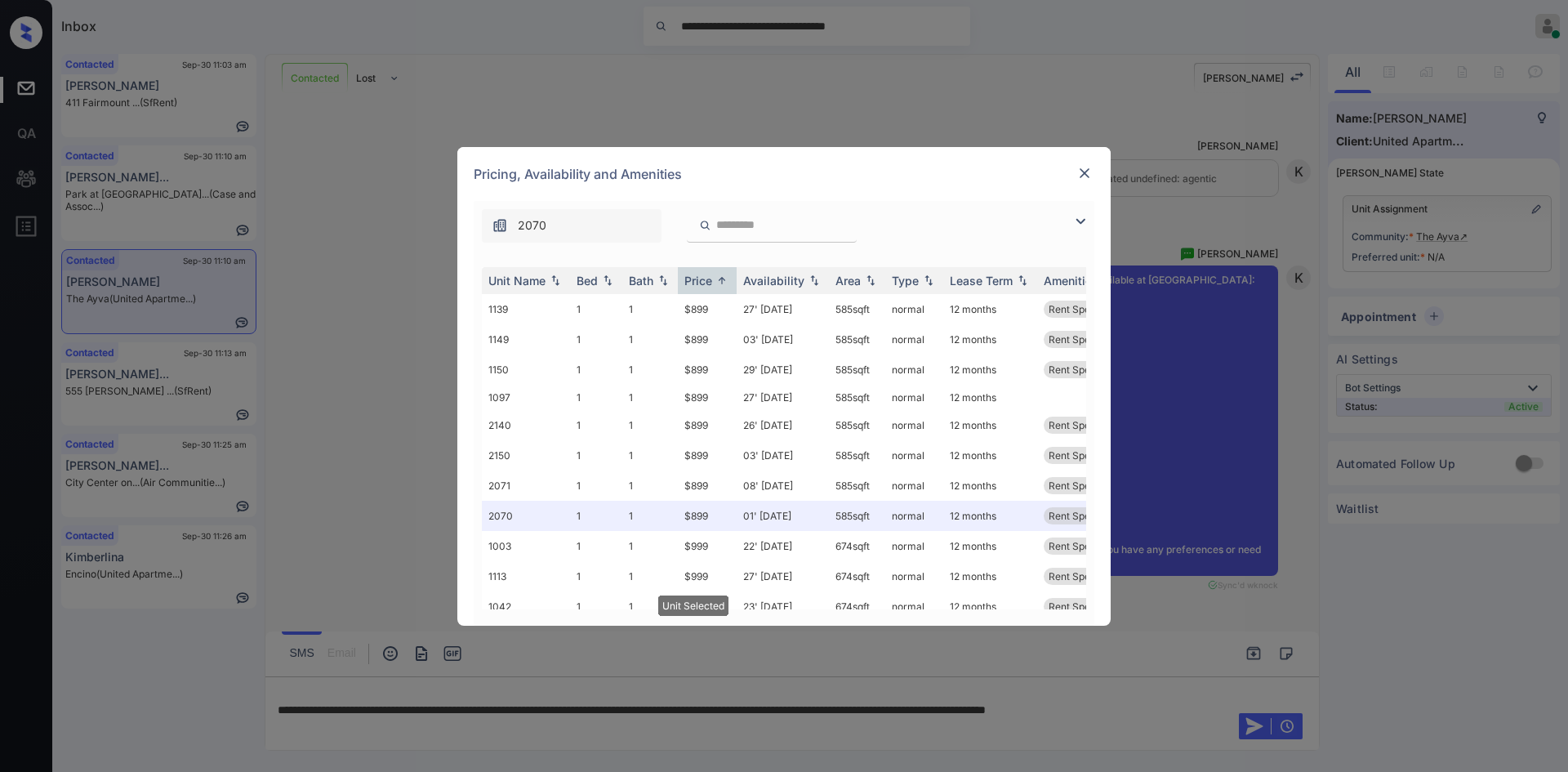
click at [1092, 172] on img at bounding box center [1084, 173] width 16 height 16
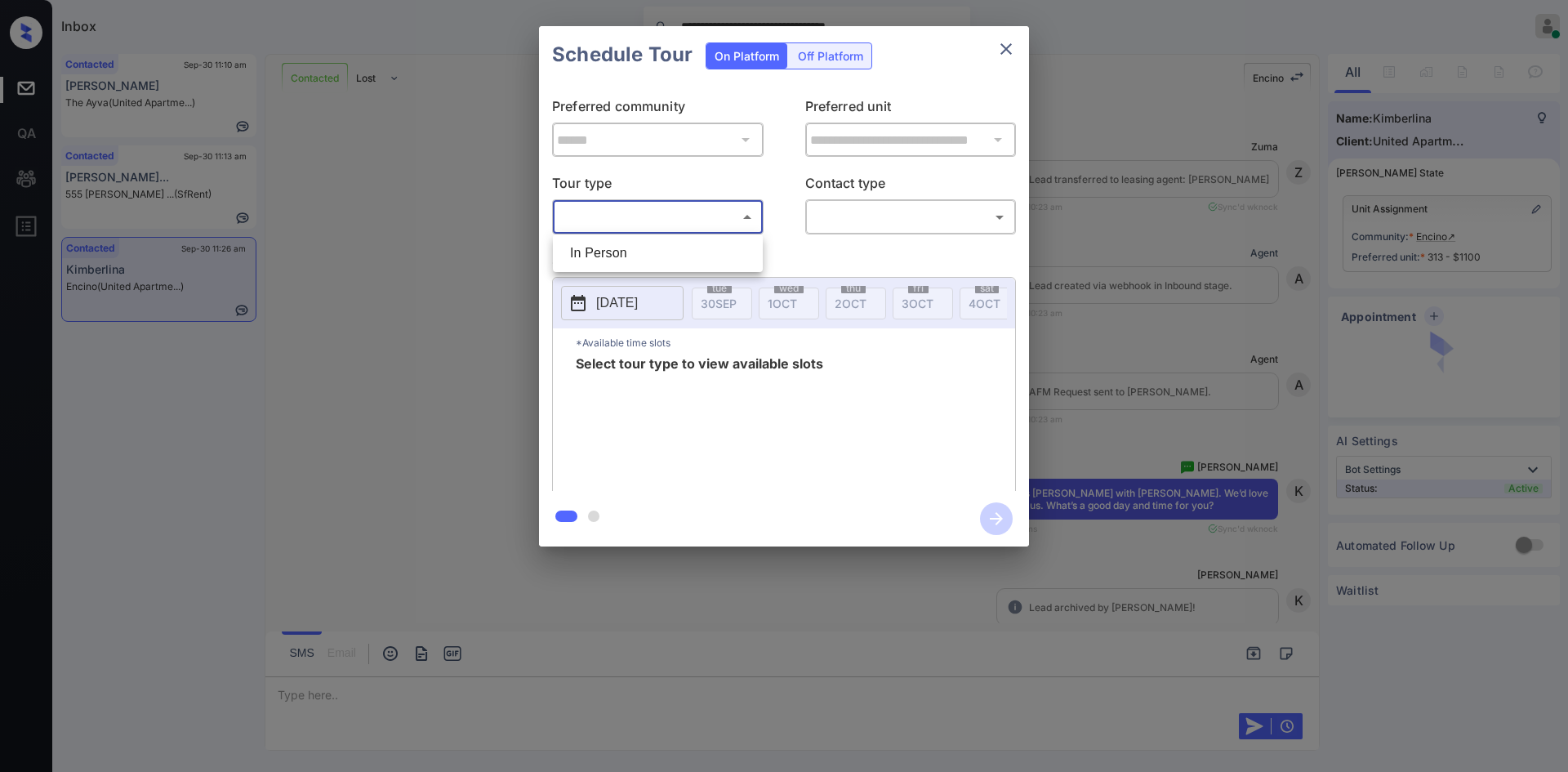
click at [714, 250] on li "In Person" at bounding box center [658, 253] width 201 height 29
click at [845, 216] on div at bounding box center [784, 386] width 1568 height 772
type input "********"
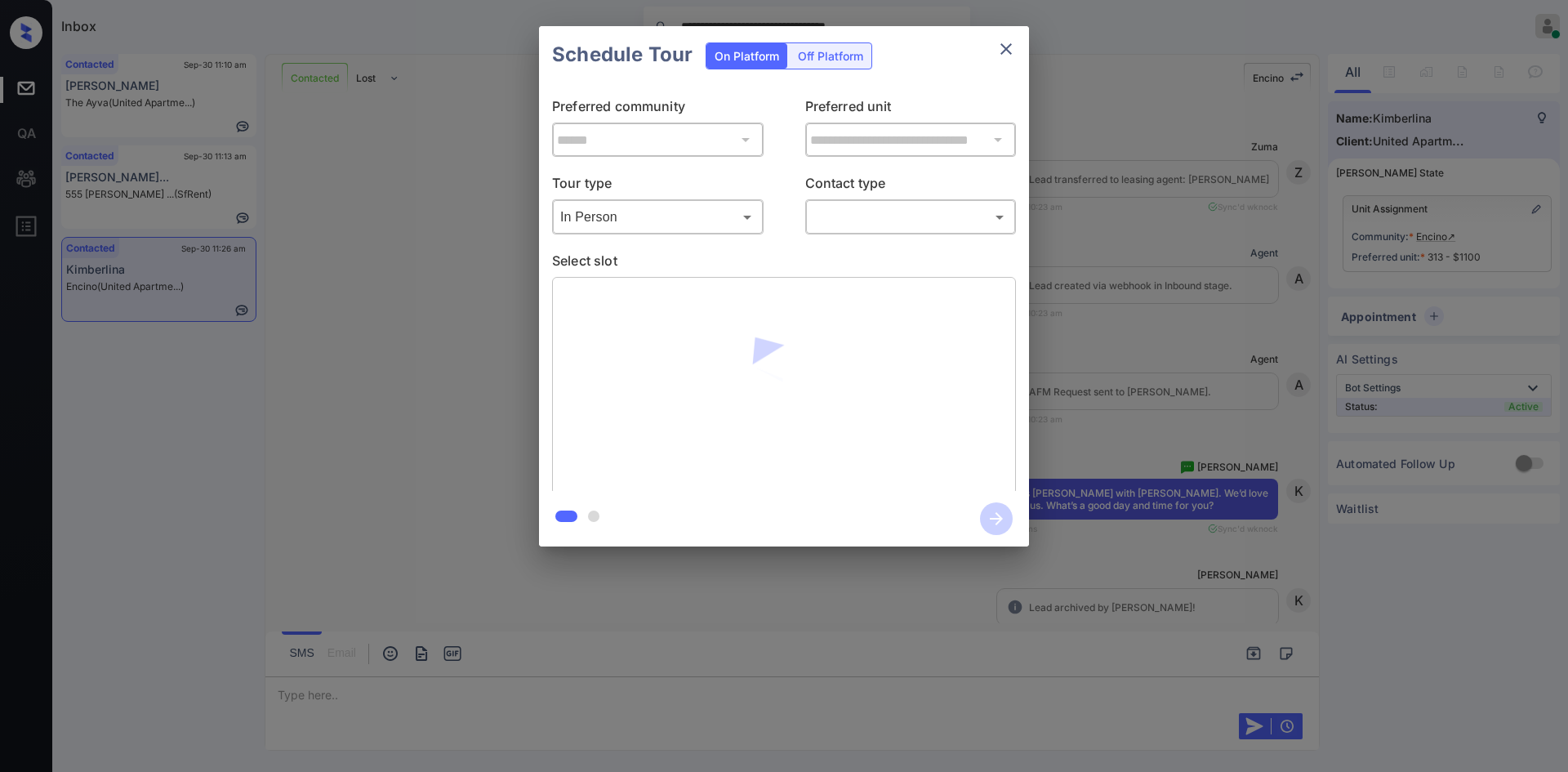
click at [845, 215] on div at bounding box center [784, 386] width 1568 height 772
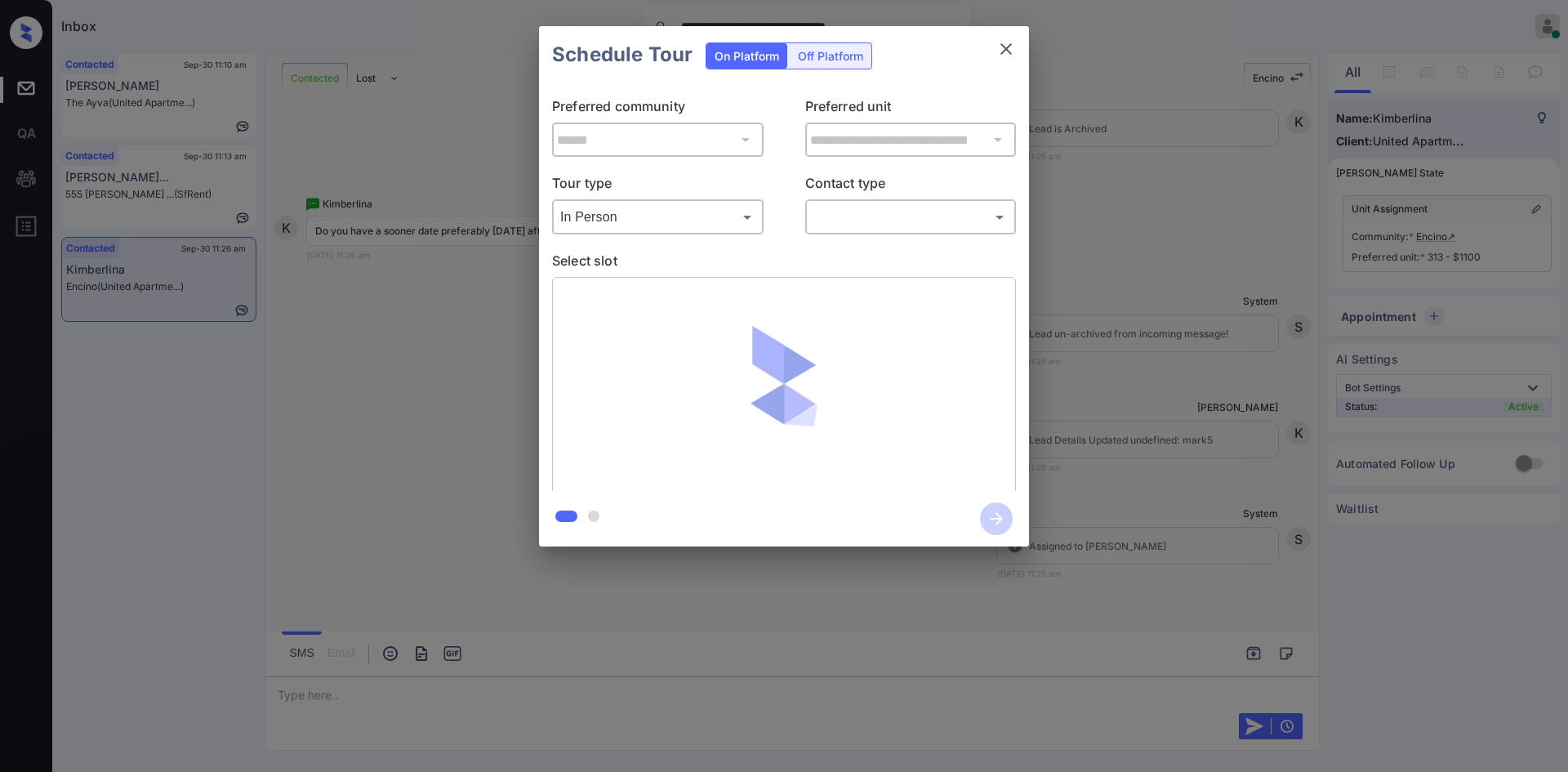
scroll to position [7844, 0]
click at [852, 221] on body "**********" at bounding box center [784, 386] width 1568 height 772
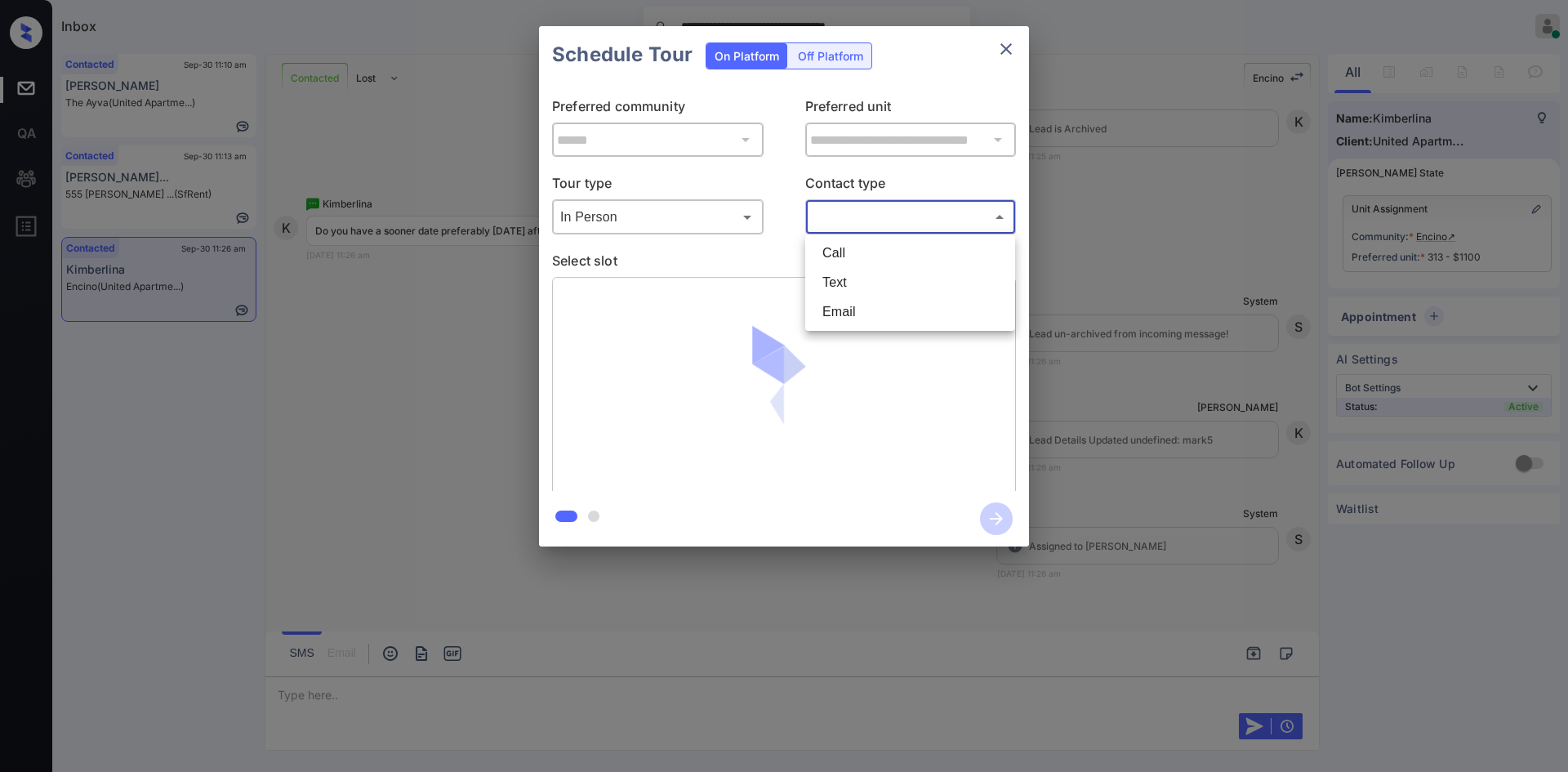
click at [852, 271] on li "Text" at bounding box center [910, 283] width 201 height 29
type input "****"
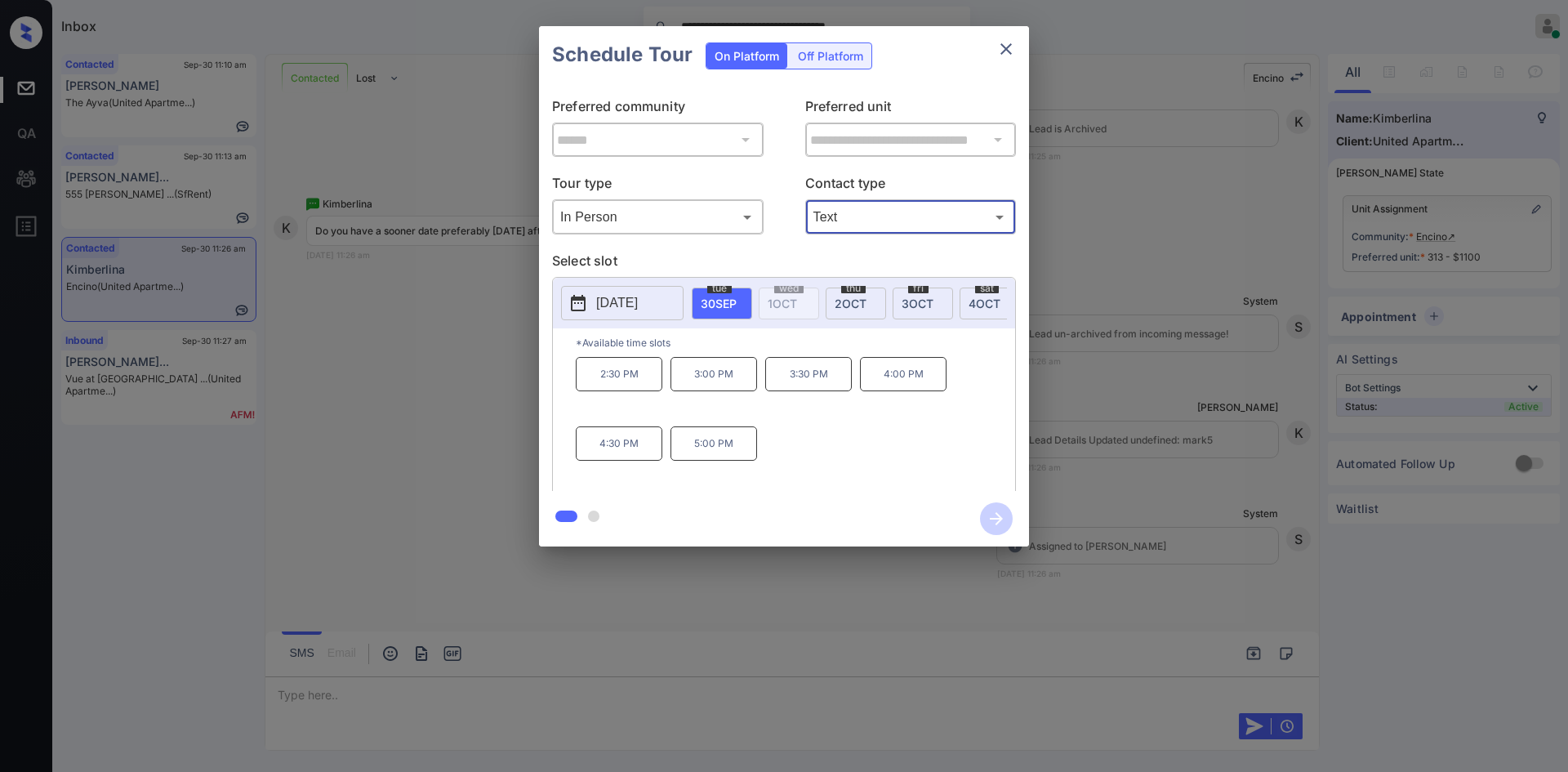
click at [1123, 357] on div "**********" at bounding box center [784, 286] width 1568 height 573
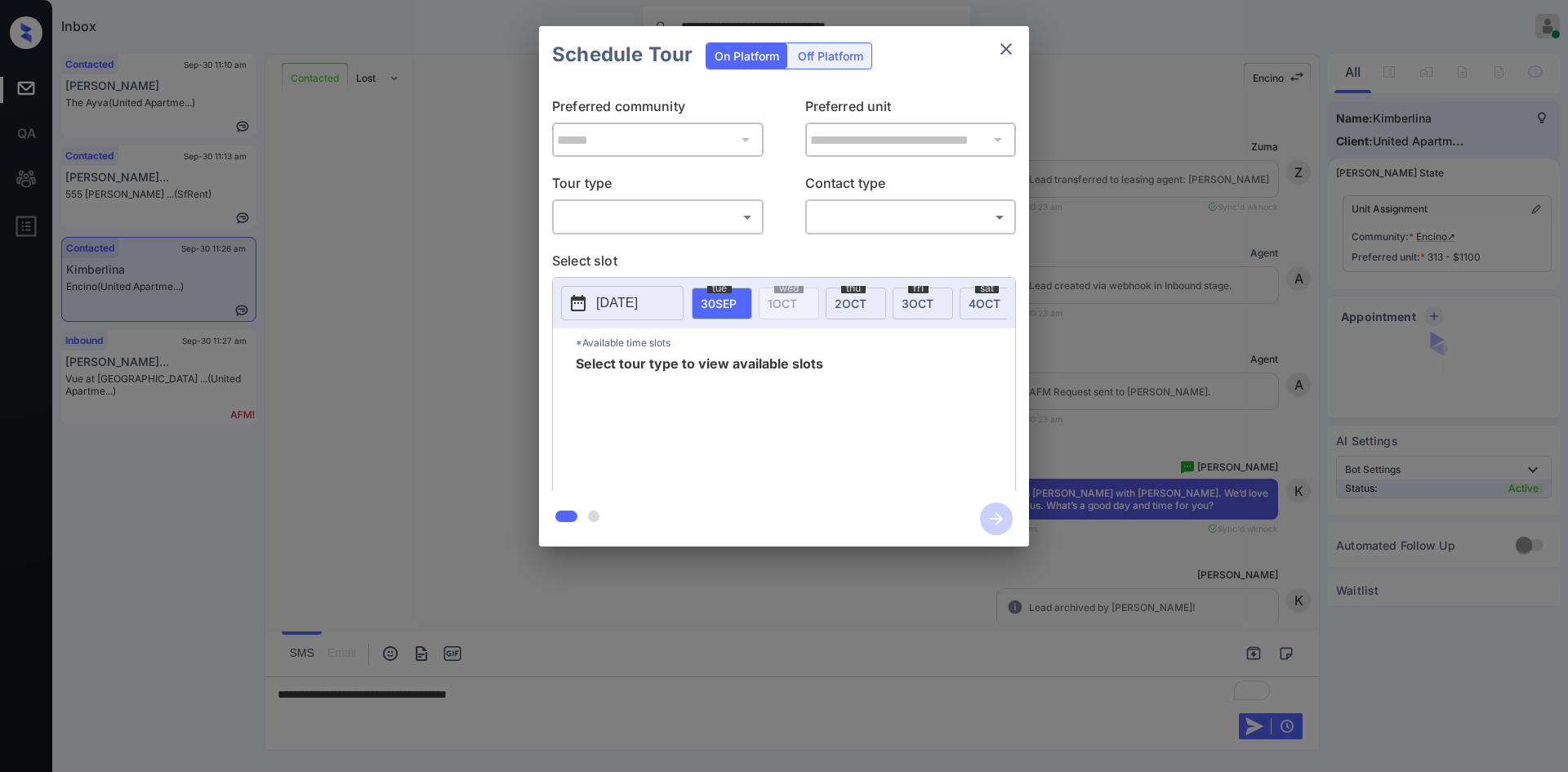
click at [734, 228] on body "**********" at bounding box center [784, 386] width 1568 height 772
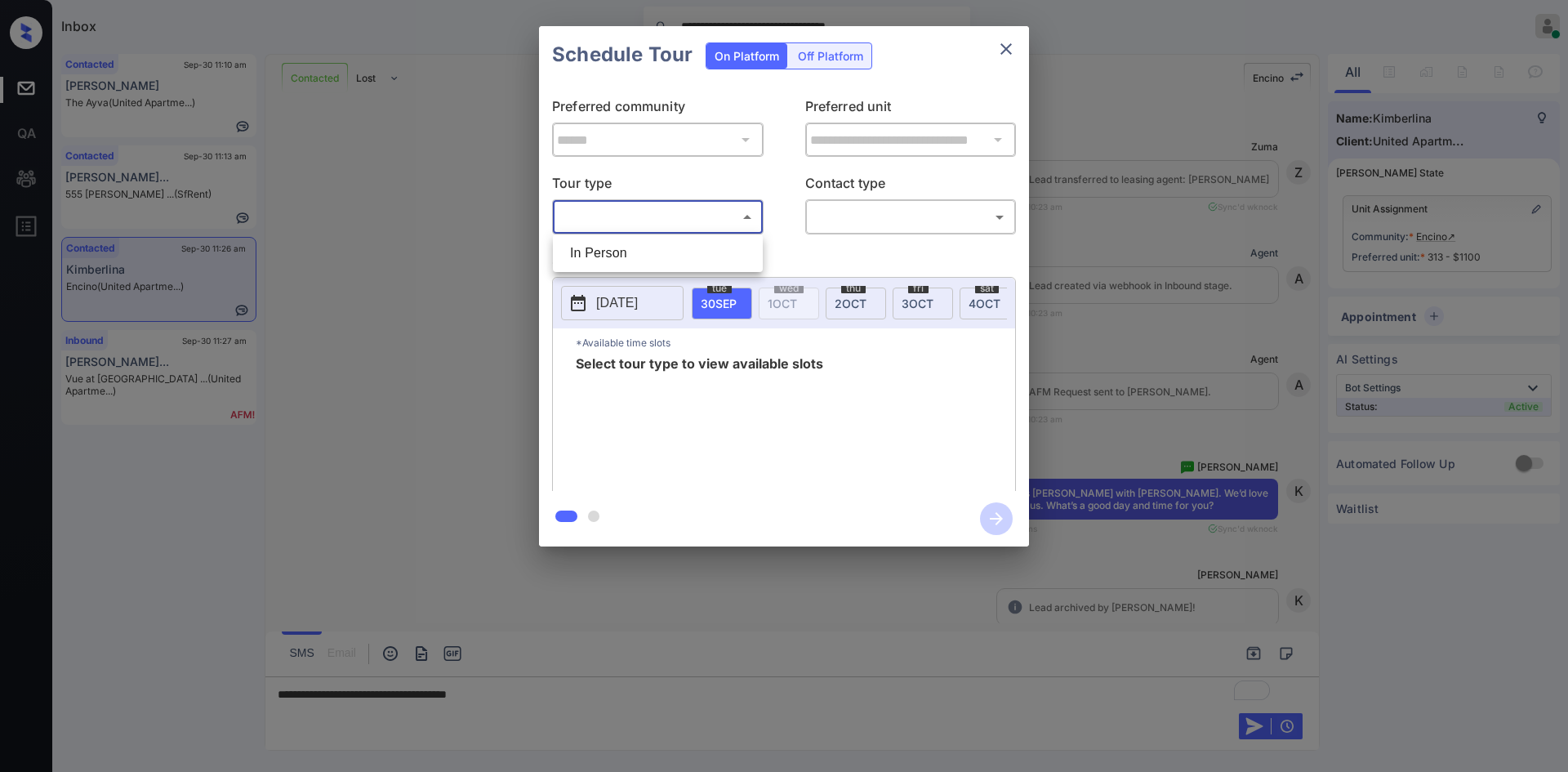
scroll to position [7844, 0]
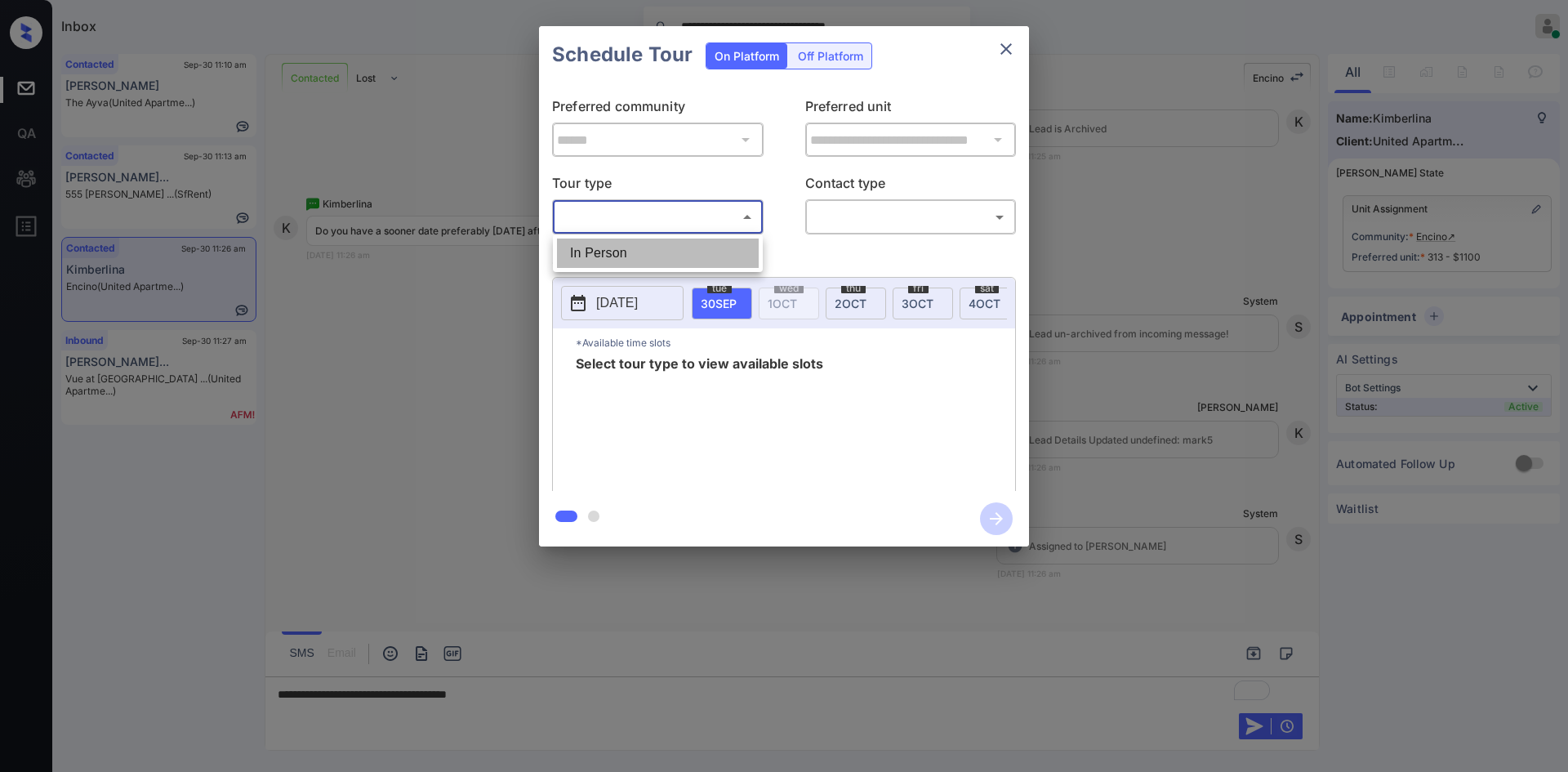
click at [729, 239] on li "In Person" at bounding box center [658, 253] width 201 height 29
type input "********"
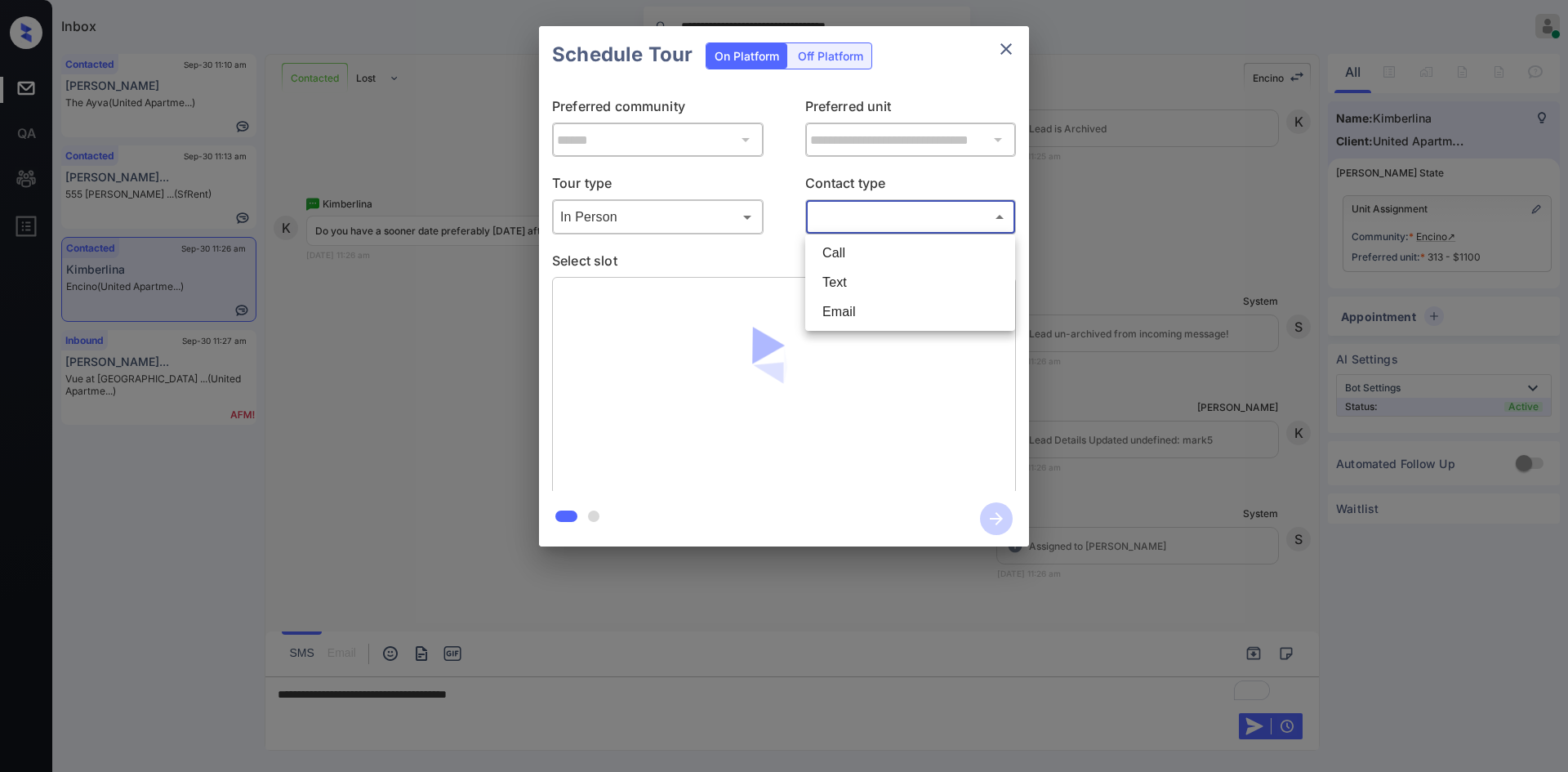
click at [860, 208] on body "**********" at bounding box center [784, 386] width 1568 height 772
click at [854, 277] on li "Text" at bounding box center [910, 283] width 201 height 29
type input "****"
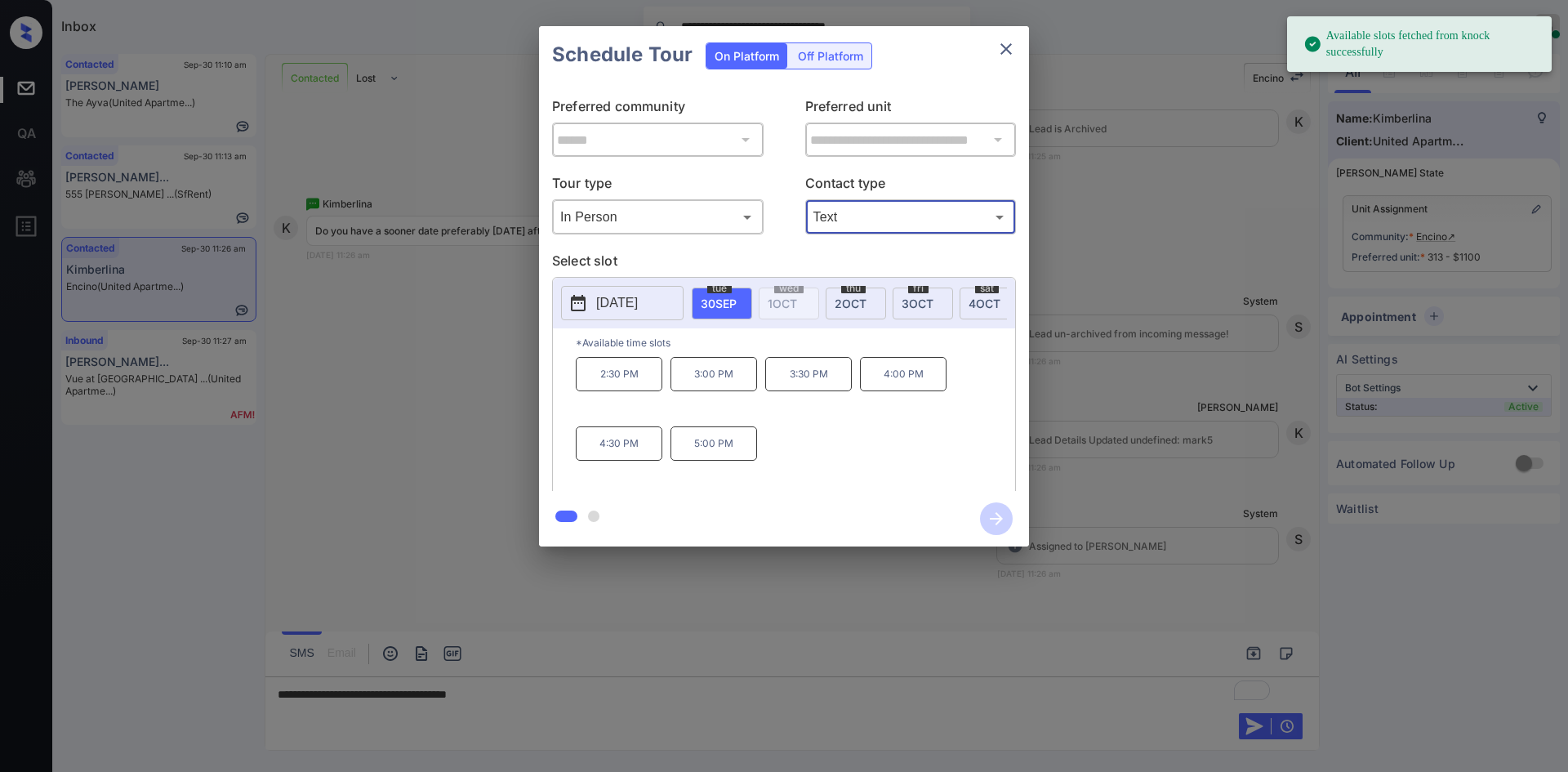
click at [1018, 43] on button "close" at bounding box center [1006, 49] width 33 height 33
